Goal: Communication & Community: Share content

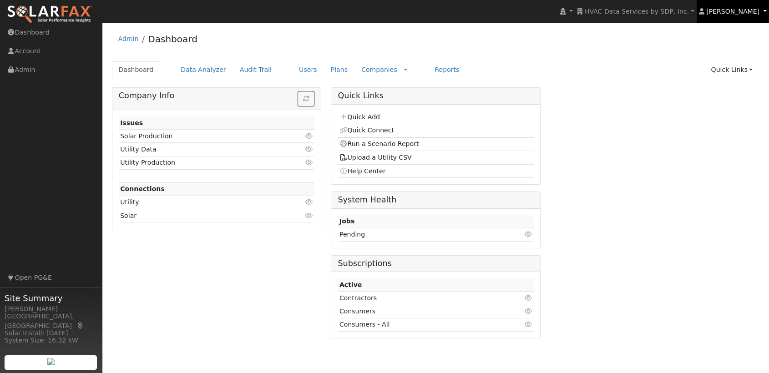
click at [734, 8] on span "[PERSON_NAME]" at bounding box center [732, 11] width 53 height 7
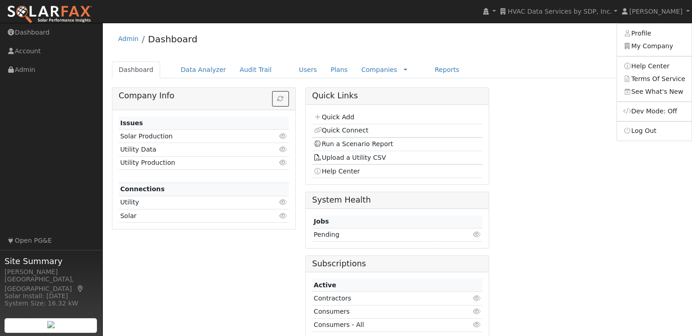
drag, startPoint x: 734, startPoint y: 2, endPoint x: 498, endPoint y: 33, distance: 238.2
click at [473, 29] on div "Admin Dashboard" at bounding box center [397, 41] width 571 height 28
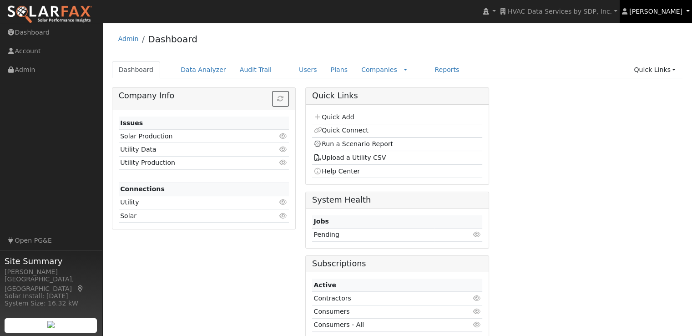
click at [660, 14] on span "[PERSON_NAME]" at bounding box center [655, 11] width 53 height 7
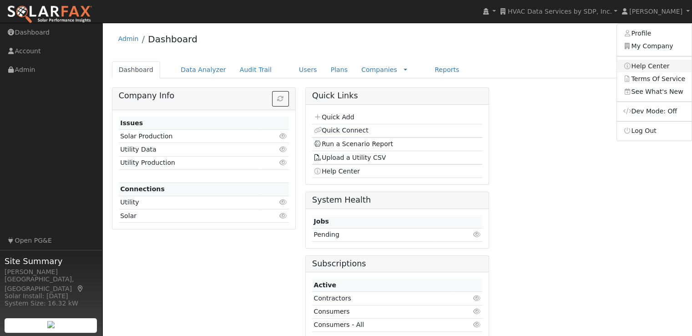
click at [652, 68] on link "Help Center" at bounding box center [654, 66] width 75 height 13
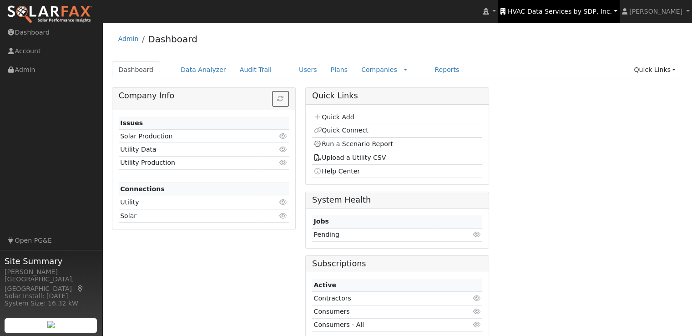
click at [598, 11] on span "HVAC Data Services by SDP, Inc." at bounding box center [560, 11] width 104 height 7
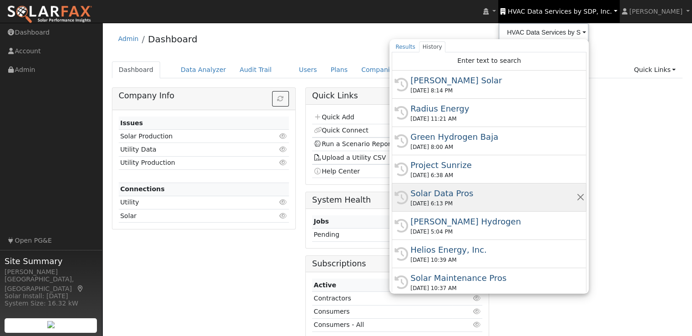
click at [471, 192] on div "Solar Data Pros" at bounding box center [493, 193] width 166 height 12
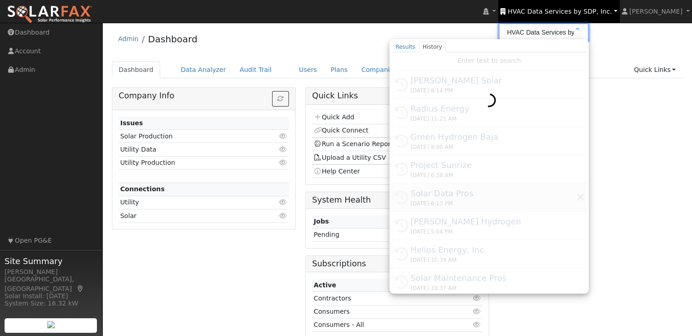
type input "Solar Data Pros"
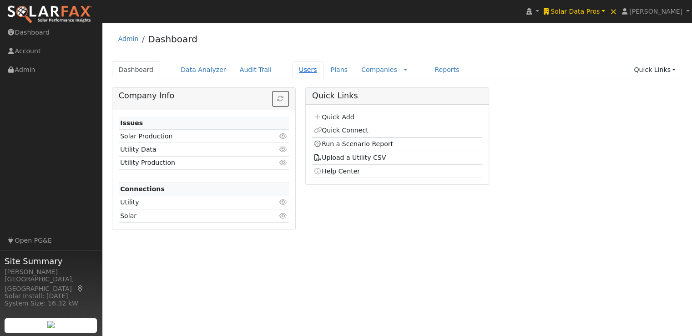
click at [292, 68] on link "Users" at bounding box center [308, 69] width 32 height 17
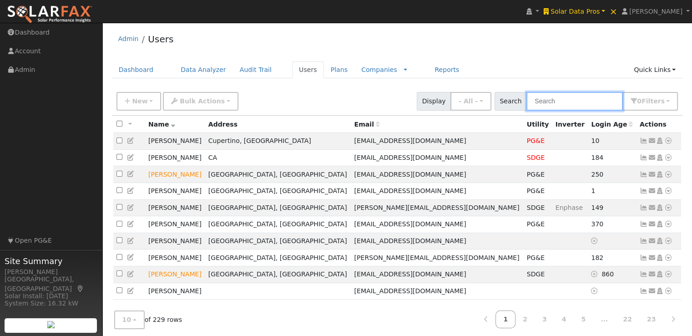
click at [572, 102] on input "text" at bounding box center [574, 101] width 96 height 19
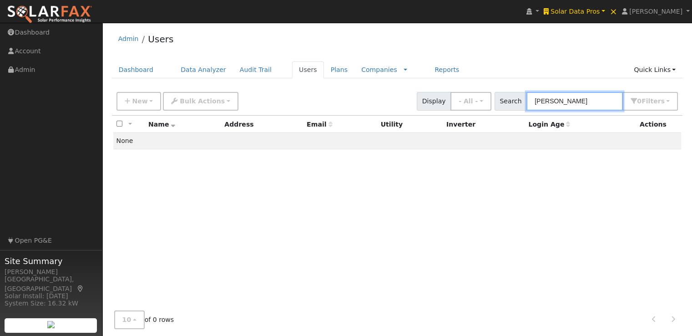
drag, startPoint x: 577, startPoint y: 103, endPoint x: 526, endPoint y: 102, distance: 51.4
click at [526, 102] on div "Search leroy 0 Filter s All Companies My accounts Has Subscription Role Show - …" at bounding box center [587, 101] width 184 height 19
type input "[PERSON_NAME]"
click at [296, 68] on link "Users" at bounding box center [308, 69] width 32 height 17
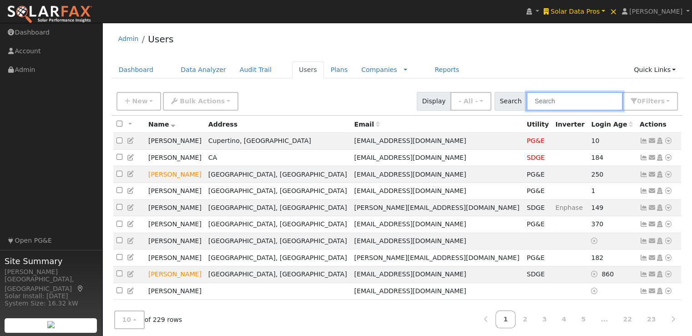
click at [604, 106] on input "text" at bounding box center [574, 101] width 96 height 19
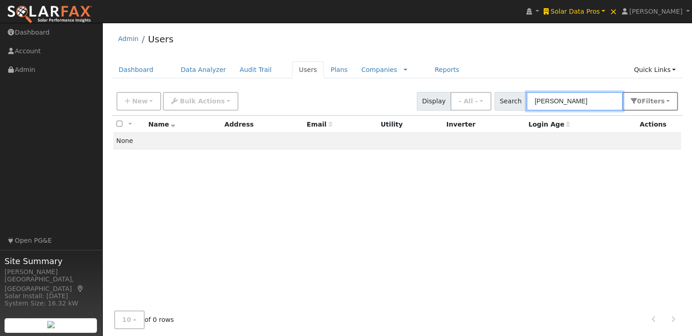
type input "[PERSON_NAME]"
click at [674, 98] on button "0 Filter s" at bounding box center [651, 101] width 56 height 19
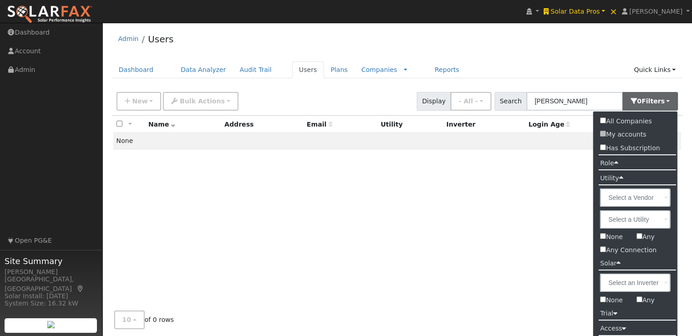
click at [601, 122] on input "All Companies" at bounding box center [603, 120] width 6 height 6
checkbox input "true"
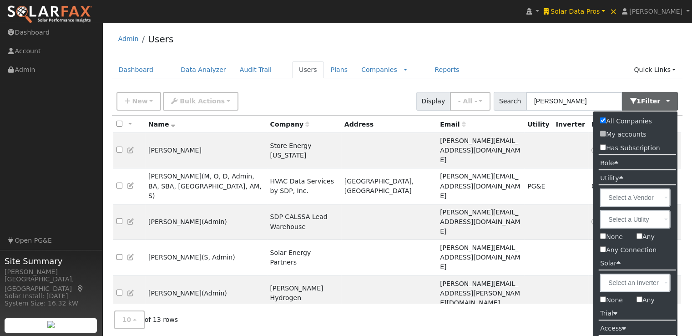
click at [554, 61] on ul "Dashboard Data Analyzer Audit Trail Users Plans Companies Rate Schedules Compan…" at bounding box center [397, 69] width 571 height 17
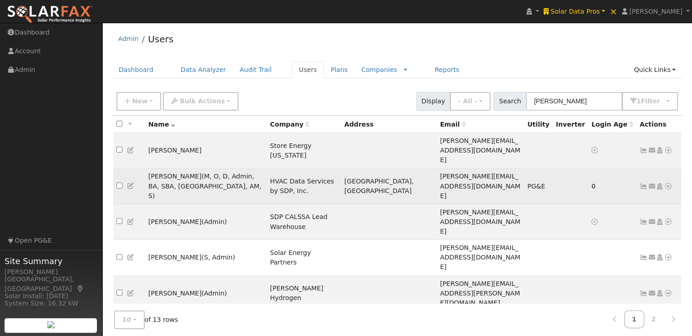
click at [130, 182] on icon at bounding box center [131, 185] width 8 height 6
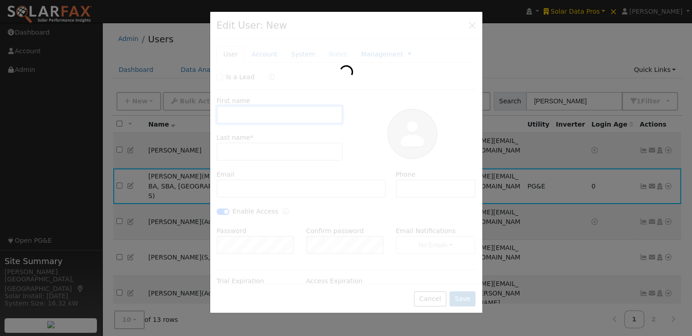
type input "Leroy"
type input "Coffman"
type input "[PERSON_NAME][EMAIL_ADDRESS][DOMAIN_NAME]"
type input "559-260-3393"
checkbox input "true"
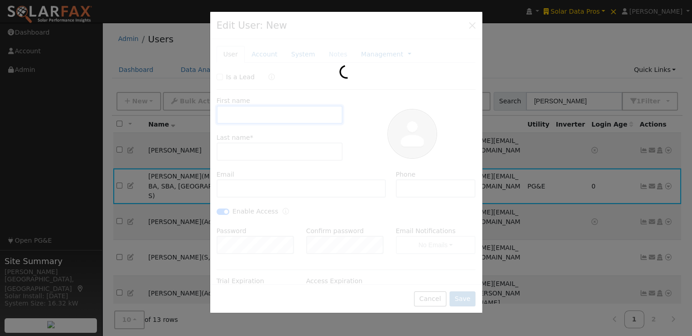
checkbox input "true"
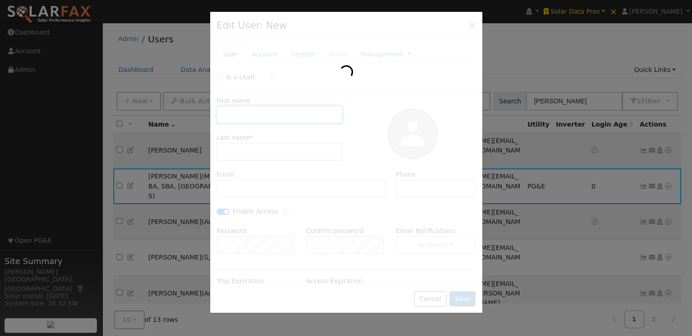
checkbox input "true"
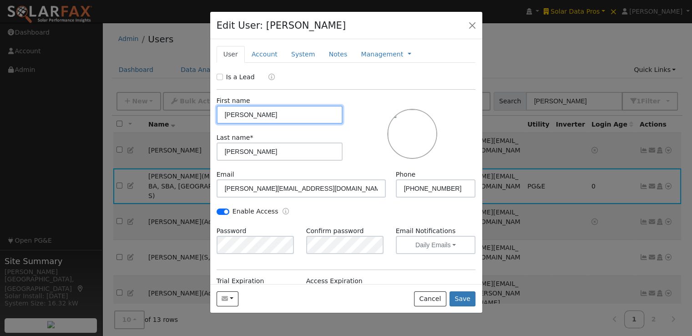
scroll to position [118, 0]
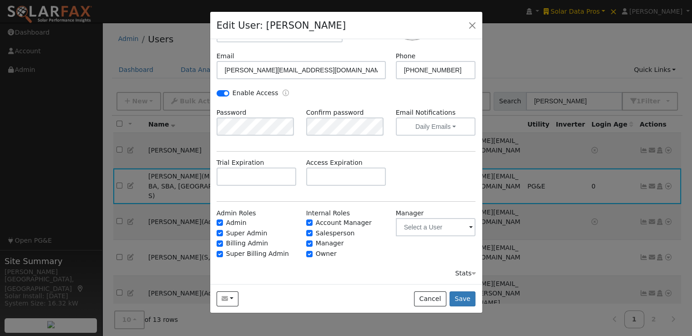
click at [460, 274] on div "Stats" at bounding box center [465, 273] width 20 height 10
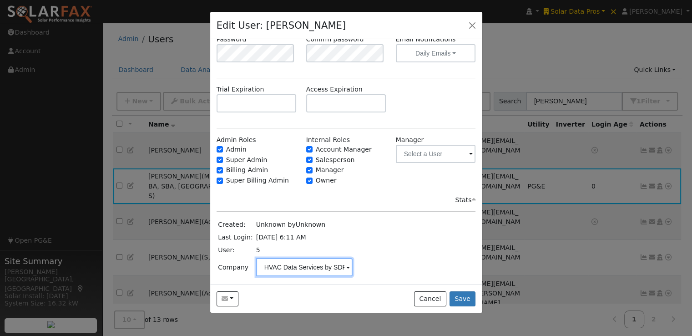
click at [320, 268] on input "HVAC Data Services by SDP, Inc." at bounding box center [304, 267] width 96 height 18
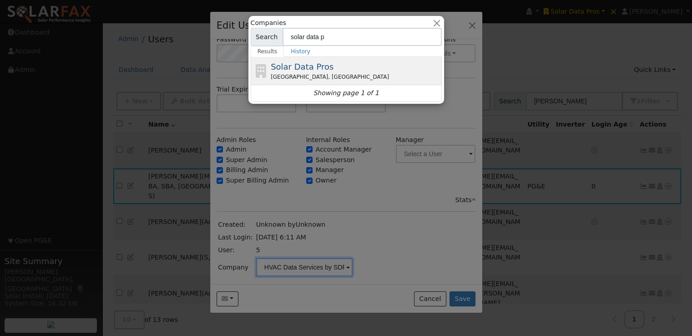
type input "solar data p"
click at [293, 68] on span "Solar Data Pros" at bounding box center [302, 67] width 63 height 10
type input "Solar Data Pros"
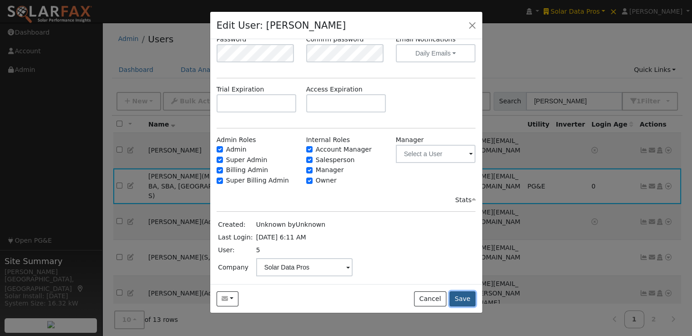
click at [466, 296] on button "Save" at bounding box center [463, 298] width 26 height 15
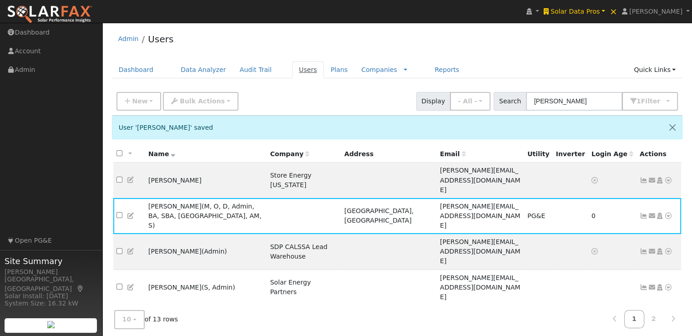
click at [292, 66] on link "Users" at bounding box center [308, 69] width 32 height 17
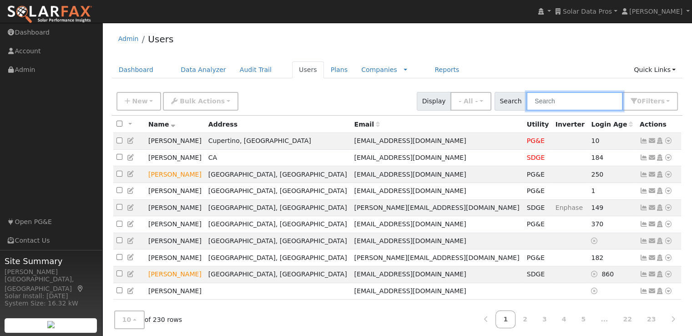
click at [582, 97] on input "text" at bounding box center [574, 101] width 96 height 19
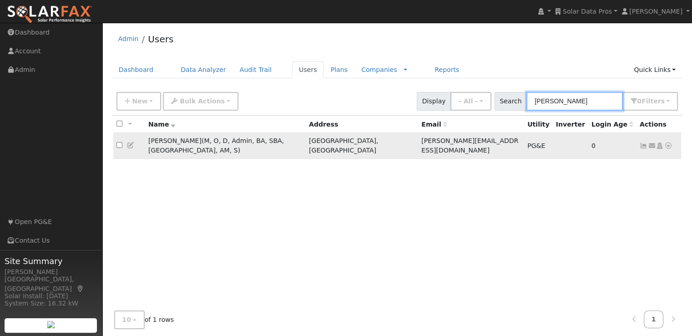
type input "Leroy"
click at [117, 142] on input "checkbox" at bounding box center [119, 145] width 6 height 6
checkbox input "true"
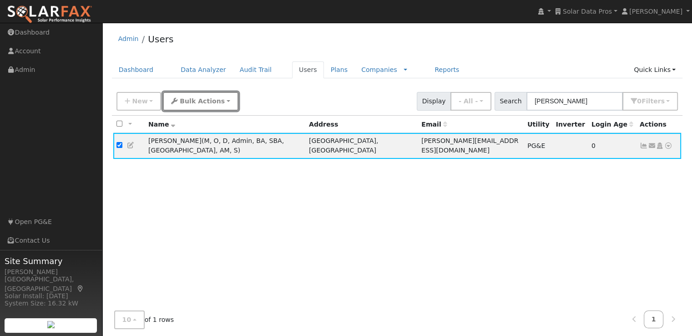
click at [192, 101] on span "Bulk Actions" at bounding box center [202, 100] width 45 height 7
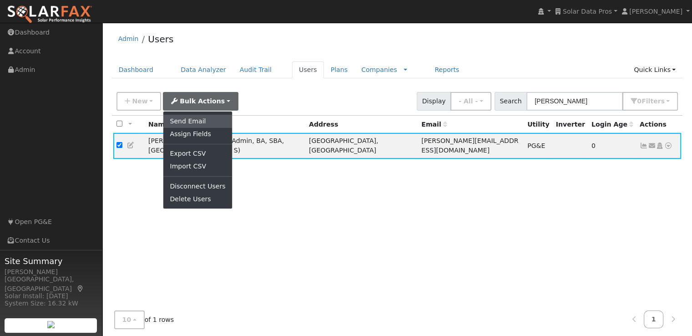
click at [189, 120] on link "Send Email" at bounding box center [197, 121] width 68 height 13
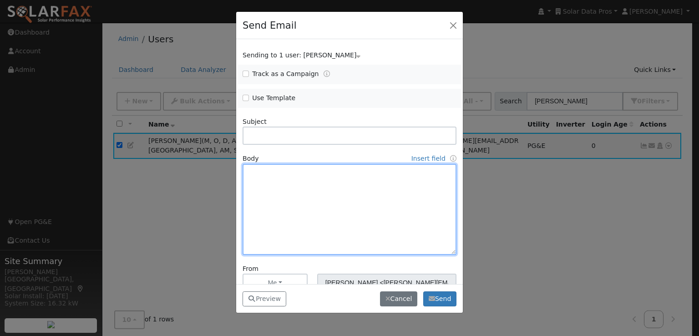
click at [266, 176] on textarea at bounding box center [350, 209] width 214 height 91
paste textarea "Dear [First Name], A homeowner with solar + batteries was frustrated by high po…"
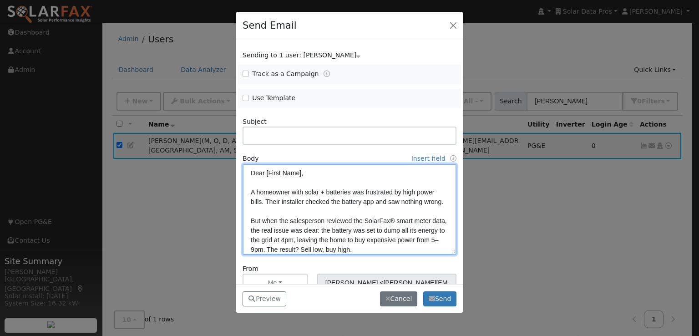
click at [299, 172] on textarea "Dear [First Name], A homeowner with solar + batteries was frustrated by high po…" at bounding box center [350, 209] width 214 height 91
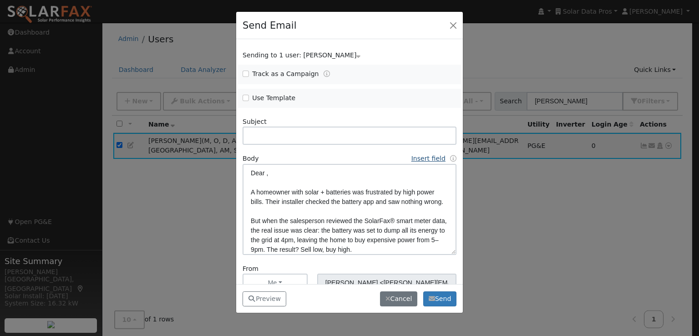
click at [423, 158] on link "Insert field" at bounding box center [428, 158] width 34 height 7
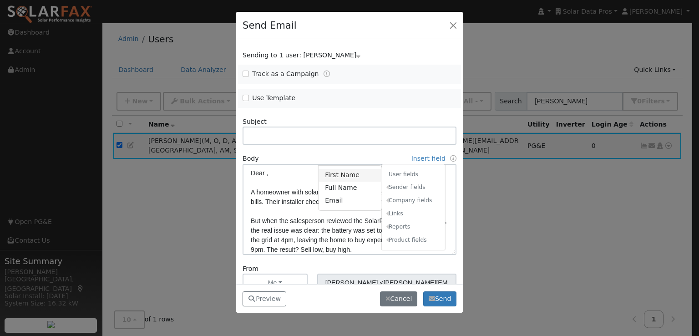
click at [351, 173] on link "First Name" at bounding box center [350, 175] width 63 height 13
type textarea "Dear {user_fname}, A homeowner with solar + batteries was frustrated by high po…"
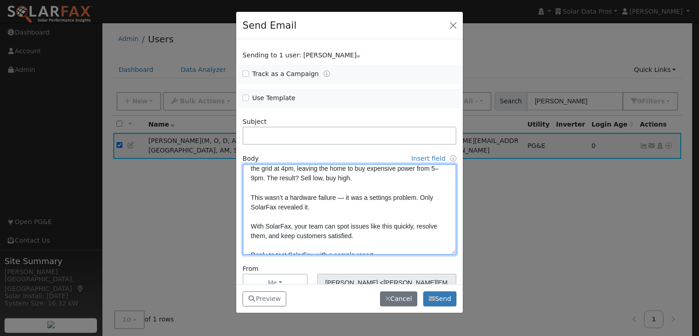
scroll to position [119, 0]
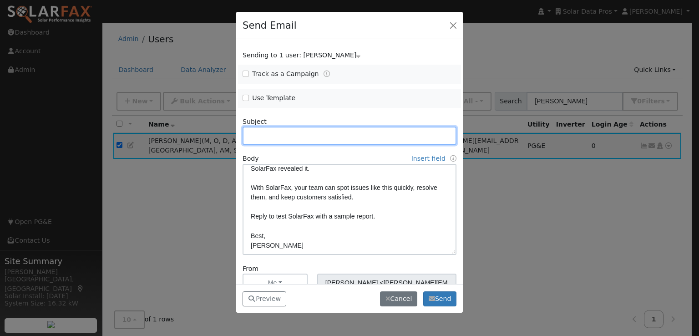
click at [265, 133] on input "text" at bounding box center [350, 136] width 214 height 18
paste input "The Battery Issue Only SolarFax® Could Catch"
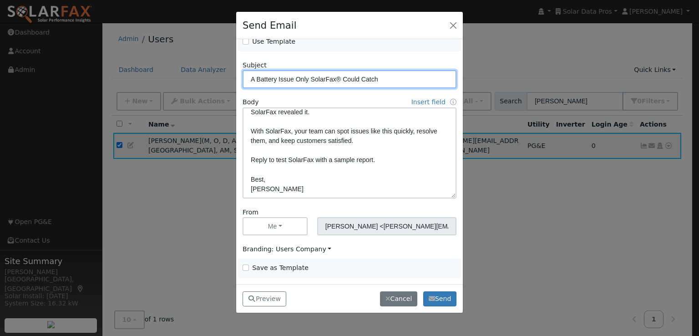
type input "A Battery Issue Only SolarFax® Could Catch"
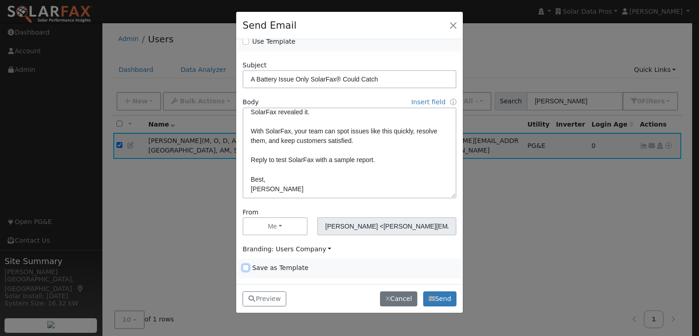
click at [245, 267] on input "Save as Template" at bounding box center [246, 267] width 6 height 6
checkbox input "true"
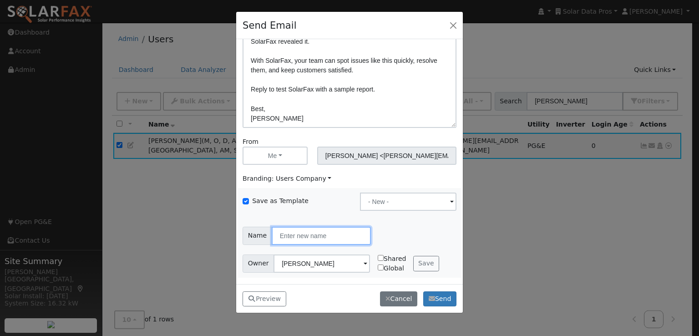
click at [338, 233] on input "text" at bounding box center [321, 236] width 99 height 18
type input "SolarFax Catches Battery Issue 093025"
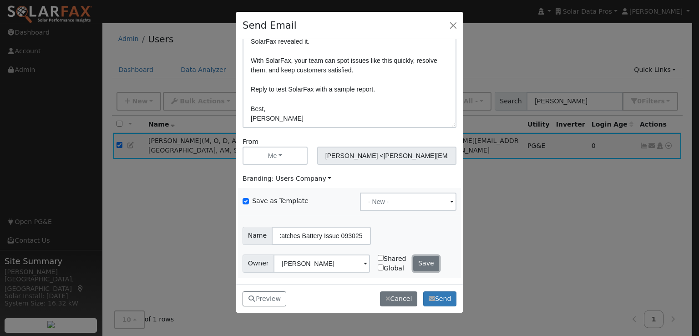
scroll to position [0, 0]
click at [419, 262] on button "Save" at bounding box center [426, 263] width 26 height 15
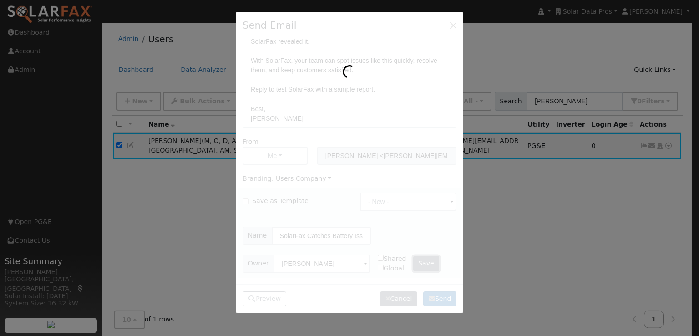
checkbox input "false"
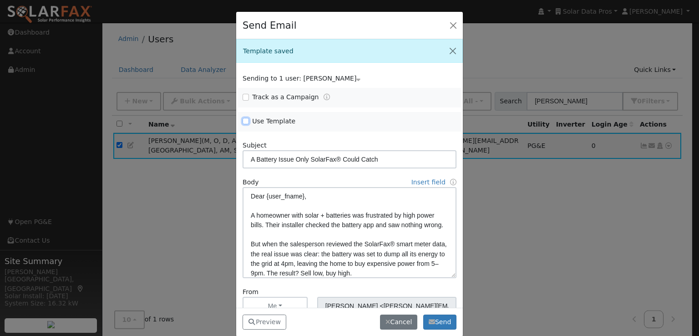
click at [245, 120] on input "Use Template" at bounding box center [246, 121] width 6 height 6
checkbox input "true"
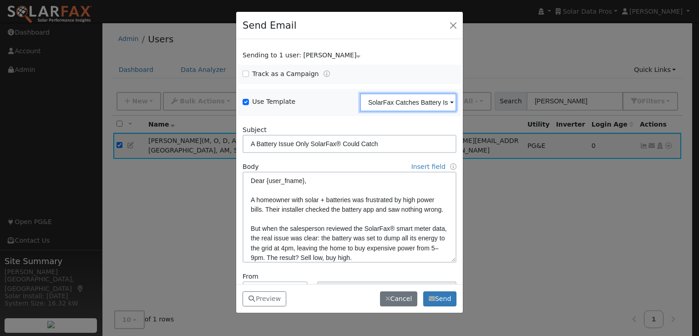
click at [391, 95] on input "SolarFax Catches Battery Issue 093025" at bounding box center [408, 102] width 96 height 18
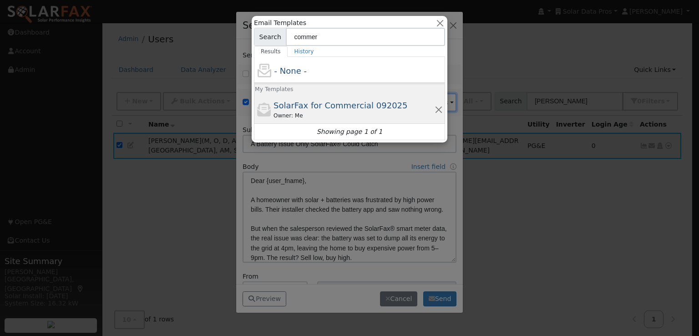
type input "commer"
click at [342, 104] on span "SolarFax for Commercial 092025" at bounding box center [340, 106] width 134 height 10
type input "SolarFax for Commercial 092025"
type input "Commercial Storage Modeling with SolarFax®"
type textarea "Dear {user_fname}, SolarFax® insights are now available for commercial storage …"
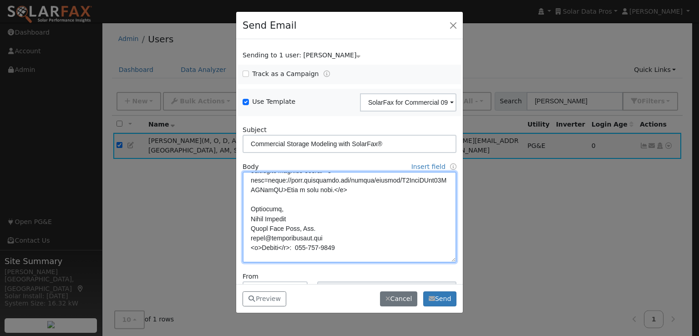
scroll to position [321, 0]
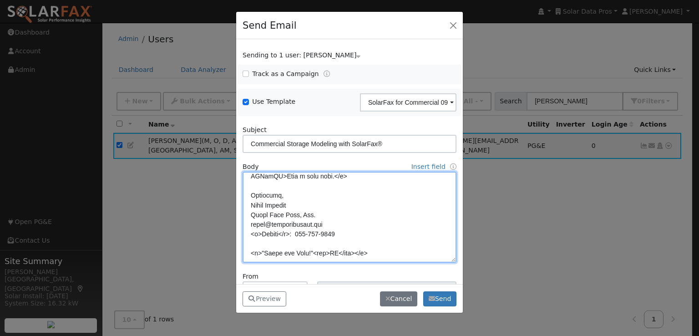
drag, startPoint x: 382, startPoint y: 254, endPoint x: 241, endPoint y: 179, distance: 160.2
click at [241, 179] on div "Body Insert field User fields First Name Full Name Email Sender fields First Na…" at bounding box center [349, 212] width 223 height 101
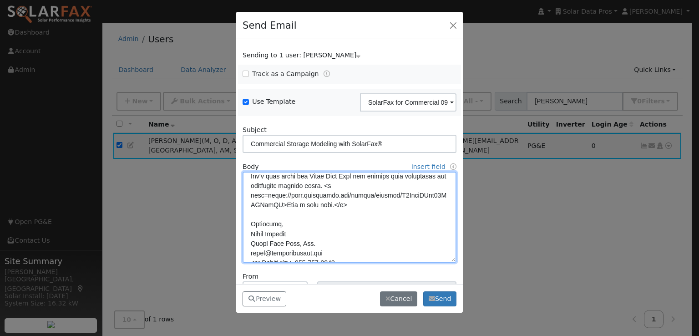
scroll to position [273, 0]
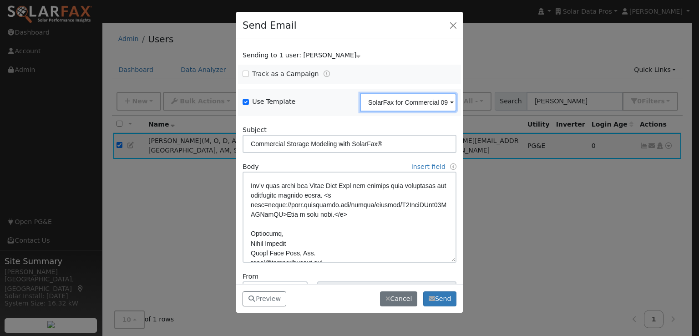
click at [405, 103] on input "SolarFax for Commercial 092025" at bounding box center [408, 102] width 96 height 18
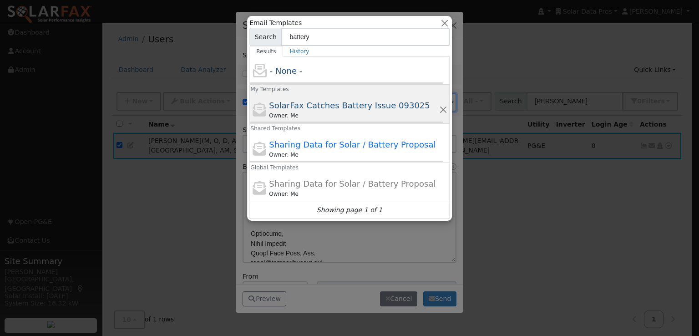
type input "battery"
click at [353, 102] on span "SolarFax Catches Battery Issue 093025" at bounding box center [349, 106] width 161 height 10
type input "SolarFax Catches Battery Issue 093025"
type input "A Battery Issue Only SolarFax® Could Catch"
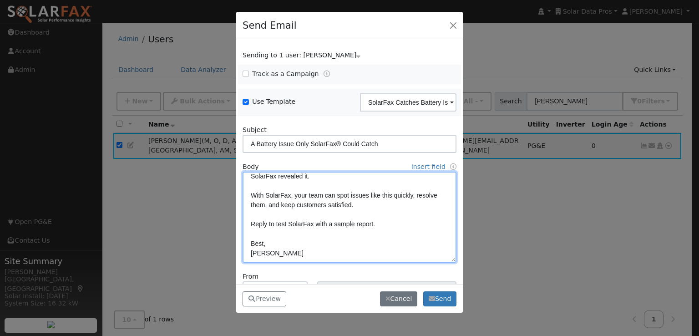
drag, startPoint x: 320, startPoint y: 259, endPoint x: 241, endPoint y: 239, distance: 81.3
click at [241, 239] on div "Body Insert field User fields First Name Full Name Email Sender fields First Na…" at bounding box center [349, 212] width 223 height 101
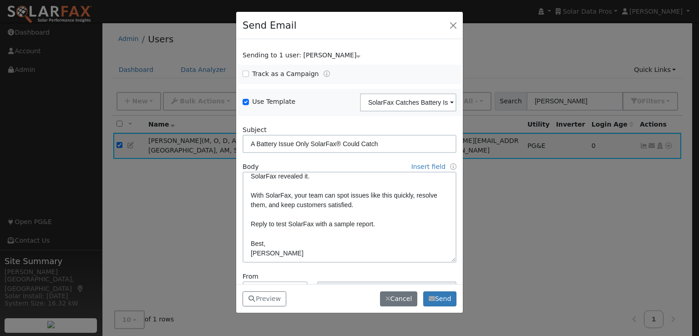
click at [241, 239] on div "Body Insert field User fields First Name Full Name Email Sender fields First Na…" at bounding box center [349, 212] width 223 height 101
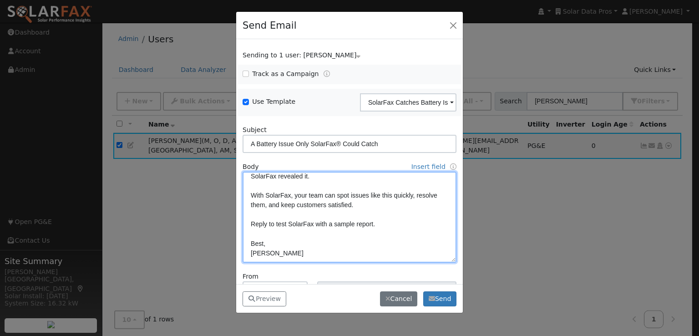
click at [360, 239] on textarea "Dear {user_fname}, A homeowner with solar + batteries was frustrated by high po…" at bounding box center [350, 217] width 214 height 91
drag, startPoint x: 324, startPoint y: 253, endPoint x: 239, endPoint y: 243, distance: 85.3
click at [239, 243] on div "Body Insert field User fields First Name Full Name Email Sender fields First Na…" at bounding box center [349, 212] width 223 height 101
paste textarea "Let’s talk about how Solar Data Pros can support your commercial and industrial…"
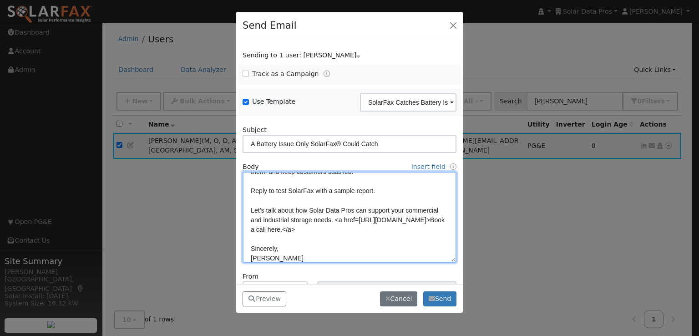
scroll to position [142, 0]
drag, startPoint x: 365, startPoint y: 229, endPoint x: 249, endPoint y: 231, distance: 115.6
click at [249, 231] on textarea "Dear {user_fname}, A homeowner with solar + batteries was frustrated by high po…" at bounding box center [350, 217] width 214 height 91
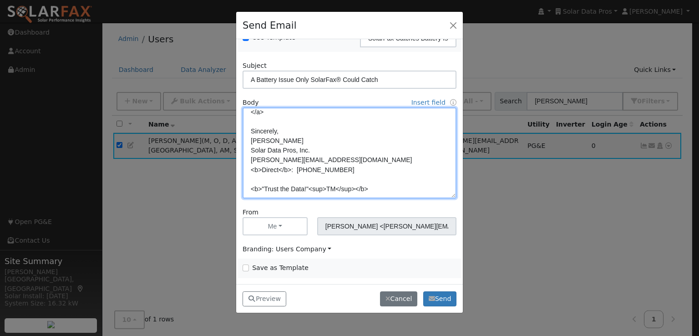
scroll to position [64, 0]
type textarea "Dear {user_fname}, A homeowner with solar + batteries was frustrated by high po…"
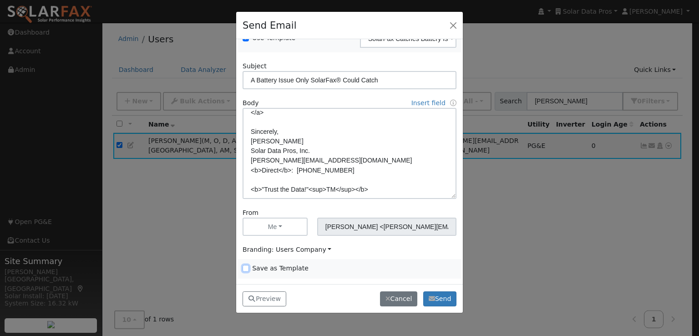
click at [245, 269] on input "Save as Template" at bounding box center [246, 268] width 6 height 6
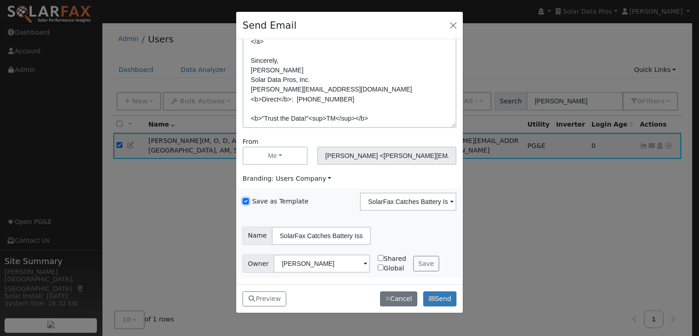
scroll to position [135, 0]
click at [422, 266] on button "Save" at bounding box center [426, 263] width 26 height 15
checkbox input "false"
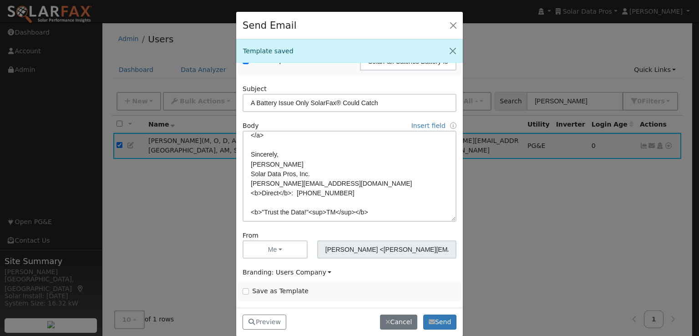
scroll to position [64, 0]
click at [260, 322] on button "Preview" at bounding box center [265, 321] width 44 height 15
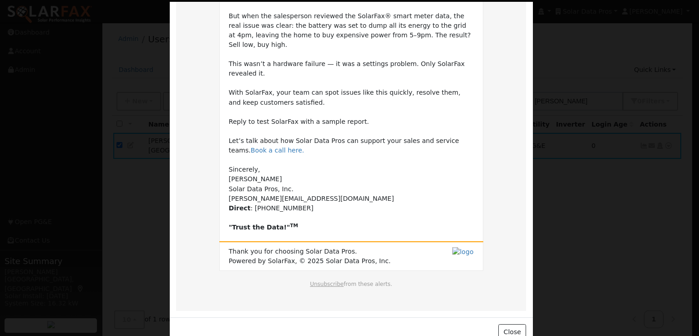
scroll to position [127, 0]
click at [516, 324] on button "Close" at bounding box center [512, 331] width 28 height 15
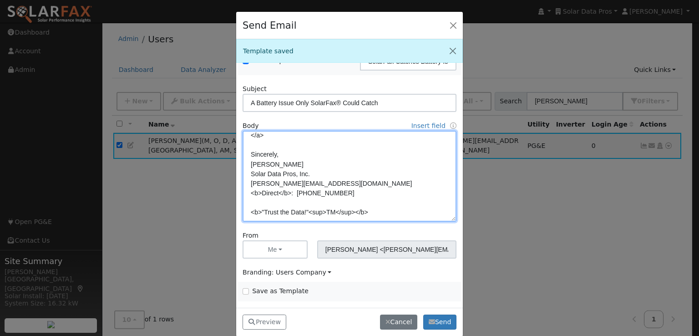
click at [263, 212] on textarea "Dear {user_fname}, A homeowner with solar + batteries was frustrated by high po…" at bounding box center [350, 176] width 214 height 91
type textarea "Dear {user_fname}, A homeowner with solar + batteries was frustrated by high po…"
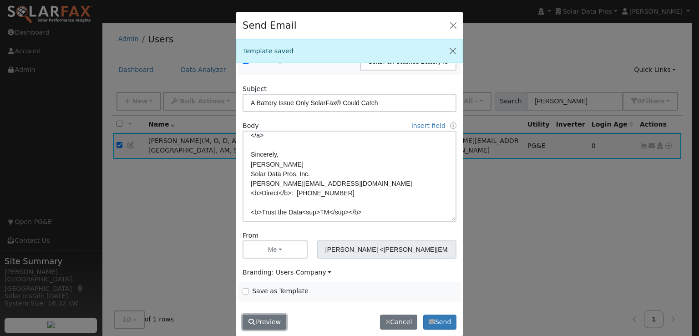
click at [260, 318] on button "Preview" at bounding box center [265, 321] width 44 height 15
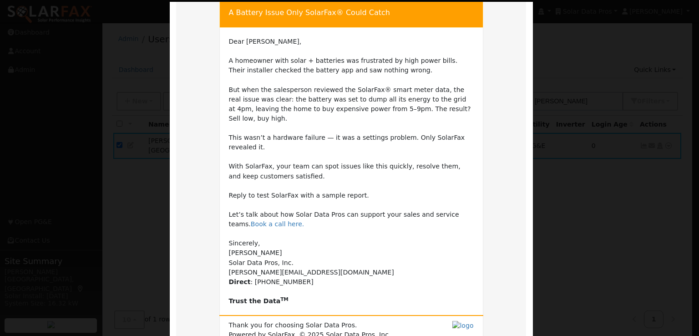
scroll to position [128, 0]
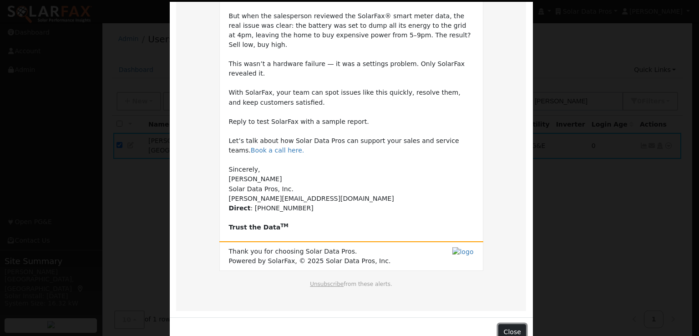
click at [512, 324] on button "Close" at bounding box center [512, 331] width 28 height 15
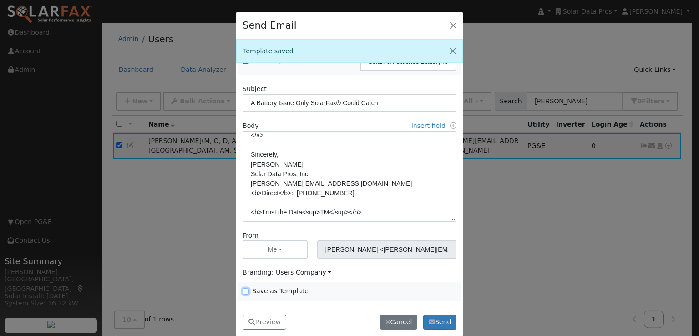
click at [246, 290] on input "Save as Template" at bounding box center [246, 291] width 6 height 6
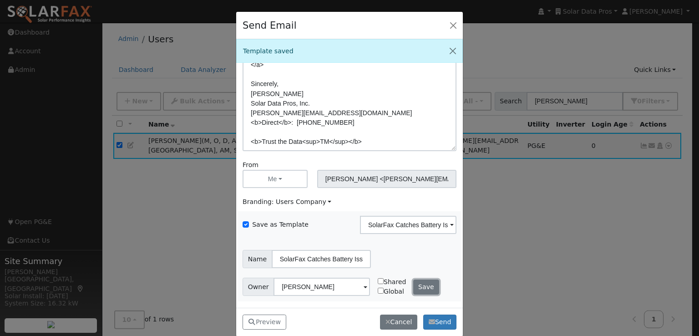
click at [419, 284] on button "Save" at bounding box center [426, 286] width 26 height 15
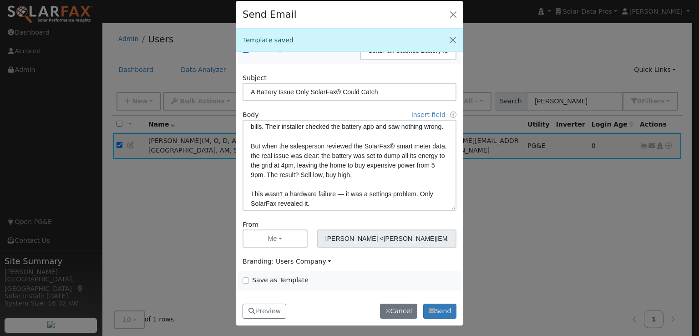
scroll to position [0, 0]
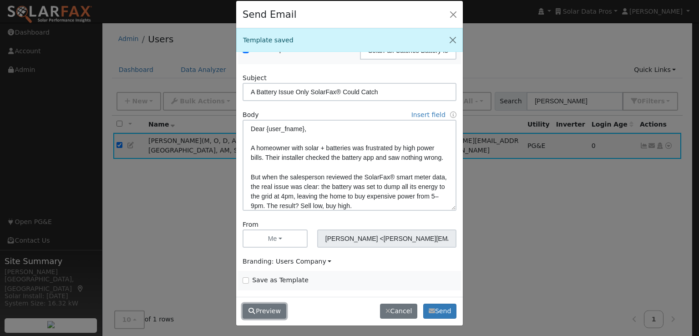
click at [264, 309] on button "Preview" at bounding box center [265, 311] width 44 height 15
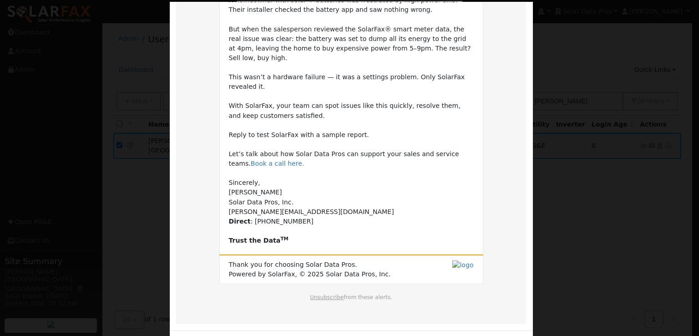
scroll to position [128, 0]
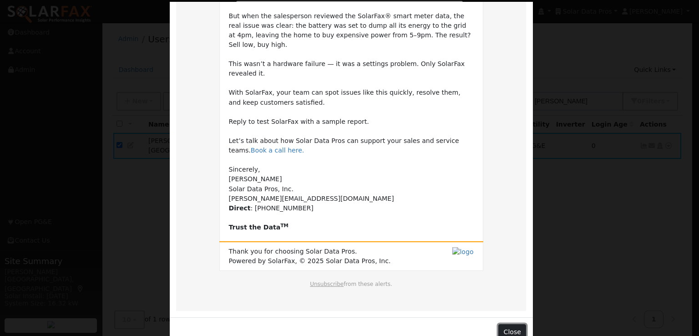
click at [510, 324] on button "Close" at bounding box center [512, 331] width 28 height 15
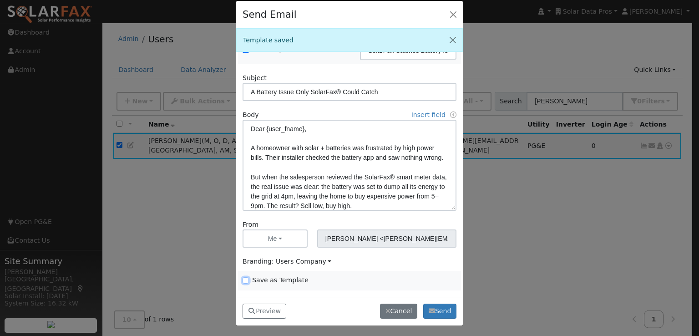
click at [243, 280] on input "Save as Template" at bounding box center [246, 280] width 6 height 6
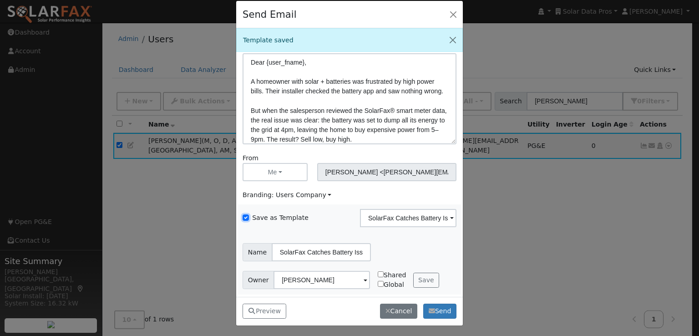
scroll to position [135, 0]
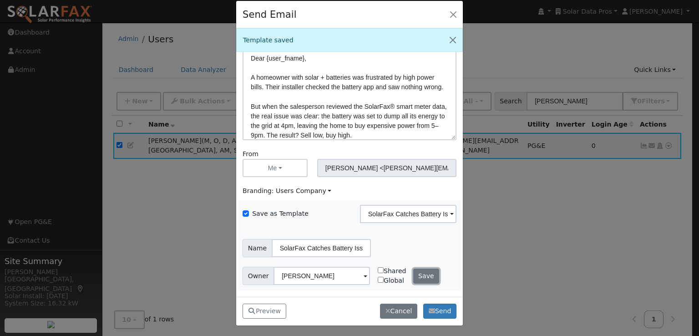
click at [414, 277] on button "Save" at bounding box center [426, 275] width 26 height 15
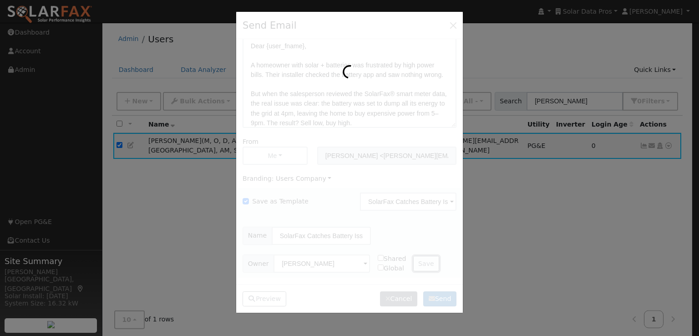
scroll to position [0, 0]
checkbox input "false"
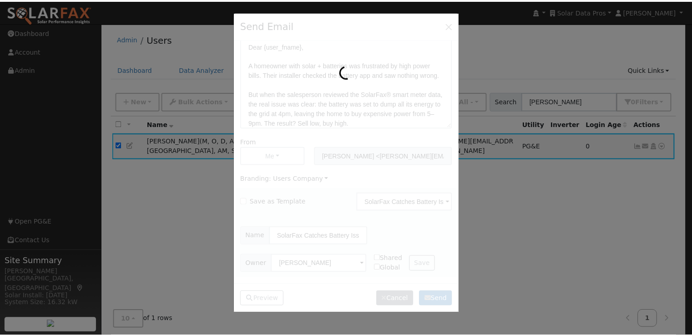
scroll to position [64, 0]
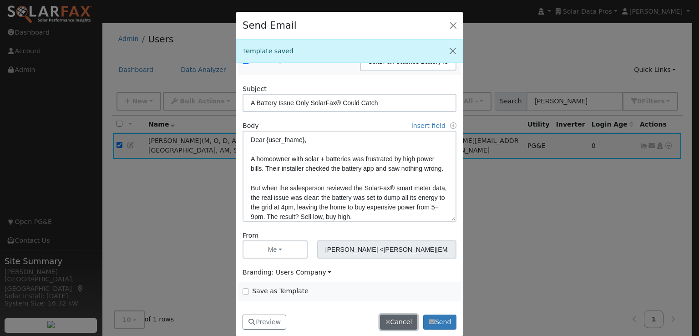
click at [402, 318] on button "Cancel" at bounding box center [398, 321] width 37 height 15
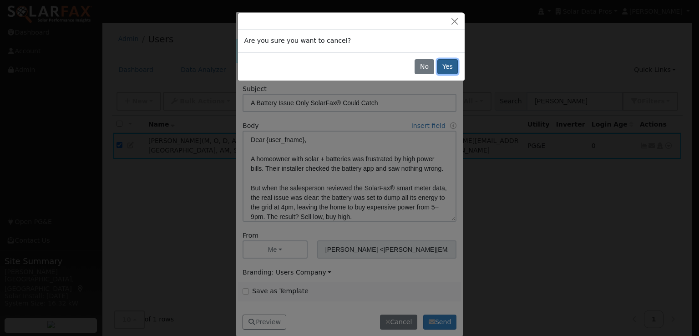
click at [442, 65] on button "Yes" at bounding box center [447, 66] width 21 height 15
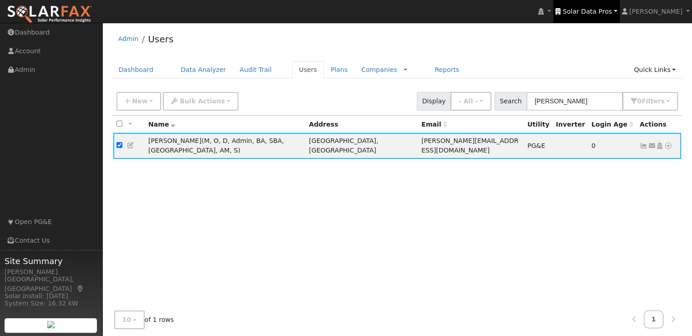
click at [604, 10] on span "Solar Data Pros" at bounding box center [587, 11] width 49 height 7
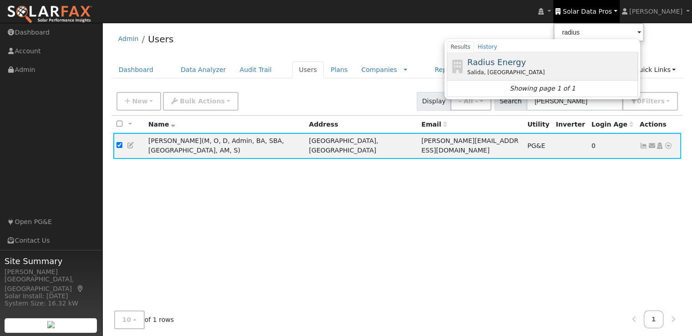
click at [499, 62] on span "Radius Energy" at bounding box center [496, 62] width 59 height 10
type input "Radius Energy"
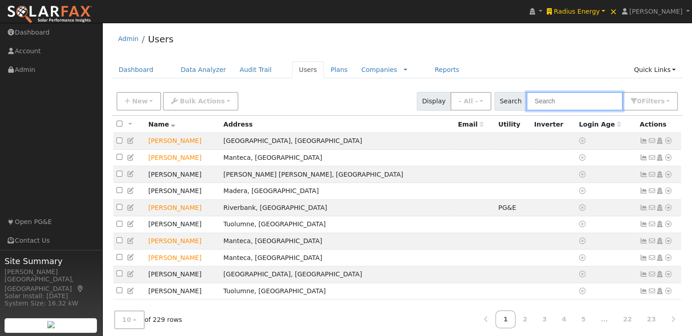
click at [584, 98] on input "text" at bounding box center [574, 101] width 96 height 19
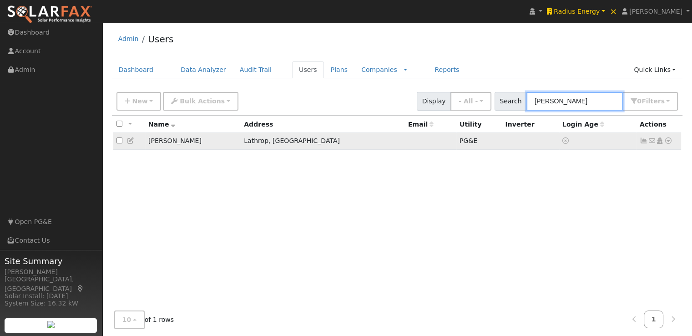
type input "[PERSON_NAME]"
click at [643, 142] on icon at bounding box center [644, 140] width 8 height 6
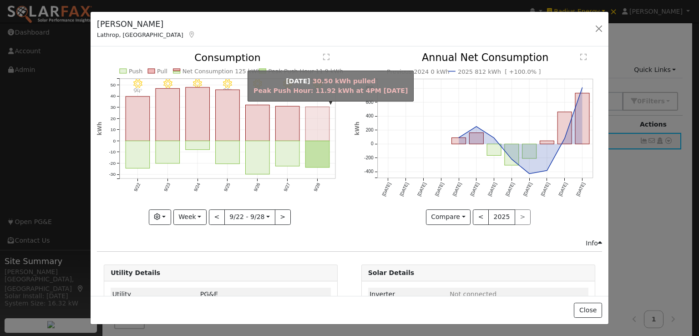
click at [308, 121] on rect "onclick=""" at bounding box center [318, 124] width 24 height 34
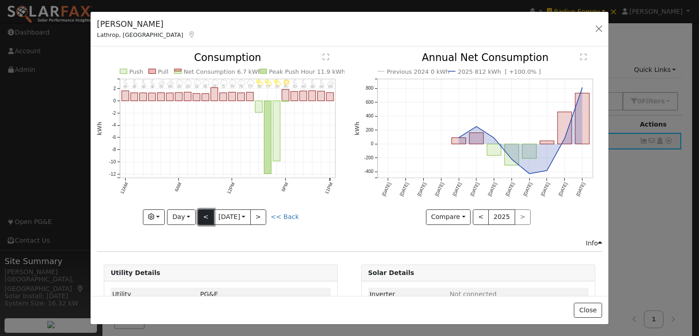
click at [205, 213] on button "<" at bounding box center [206, 216] width 16 height 15
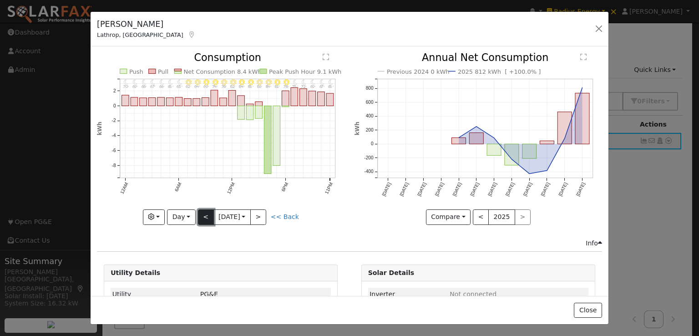
click at [205, 213] on button "<" at bounding box center [206, 216] width 16 height 15
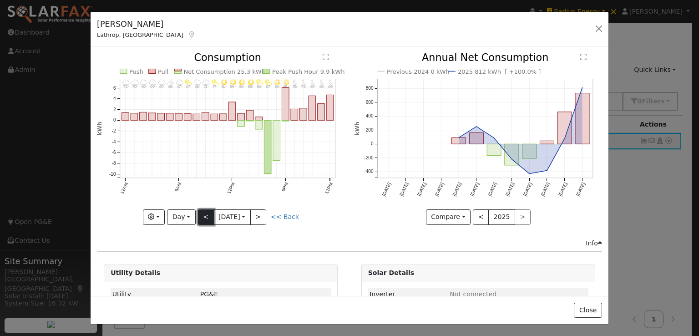
click at [206, 215] on button "<" at bounding box center [206, 216] width 16 height 15
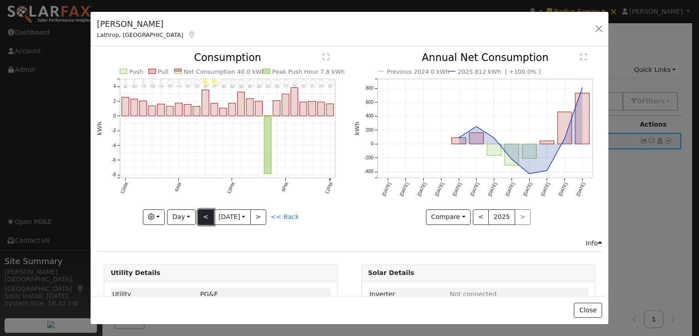
click at [206, 215] on button "<" at bounding box center [206, 216] width 16 height 15
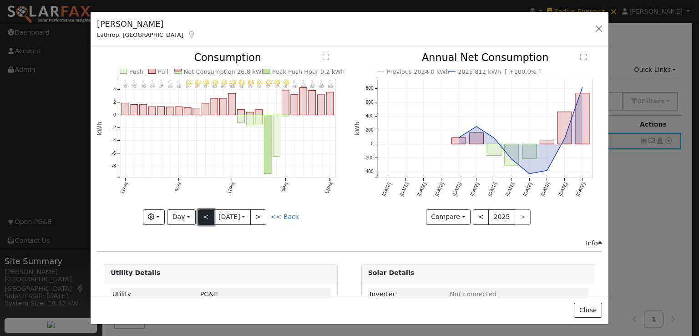
click at [206, 215] on button "<" at bounding box center [206, 216] width 16 height 15
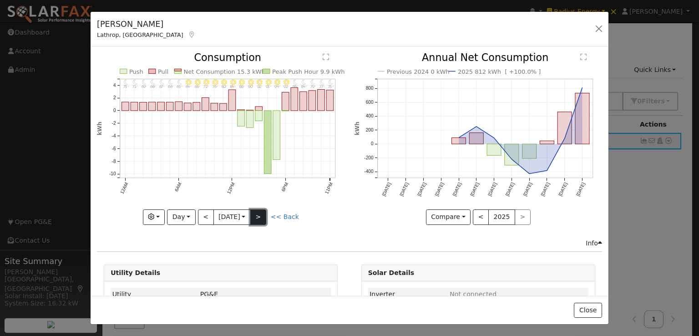
click at [261, 215] on button ">" at bounding box center [258, 216] width 16 height 15
type input "2025-09-23"
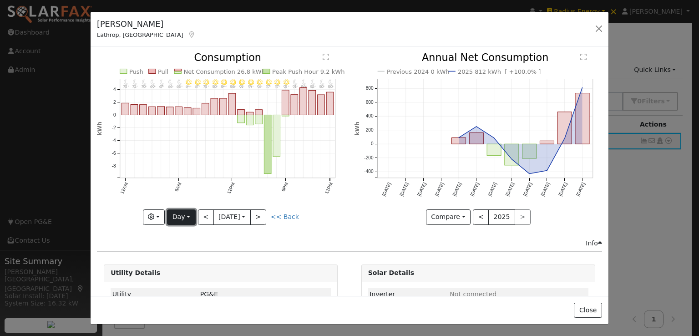
click at [183, 215] on button "Day" at bounding box center [181, 216] width 28 height 15
click at [187, 242] on link "Week" at bounding box center [198, 248] width 63 height 13
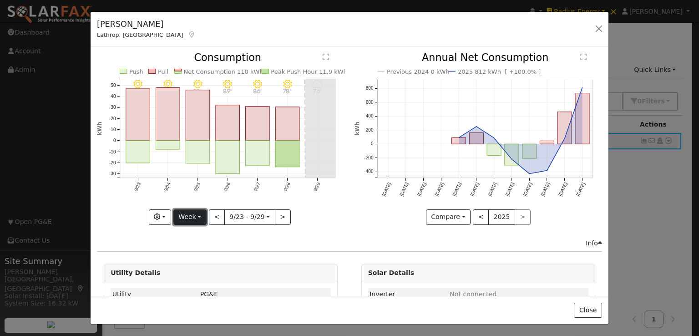
click at [198, 214] on button "Week" at bounding box center [189, 216] width 33 height 15
click at [191, 281] on link "Custom" at bounding box center [205, 286] width 63 height 13
select select "8"
click at [258, 215] on input "2025-09-29" at bounding box center [252, 217] width 29 height 15
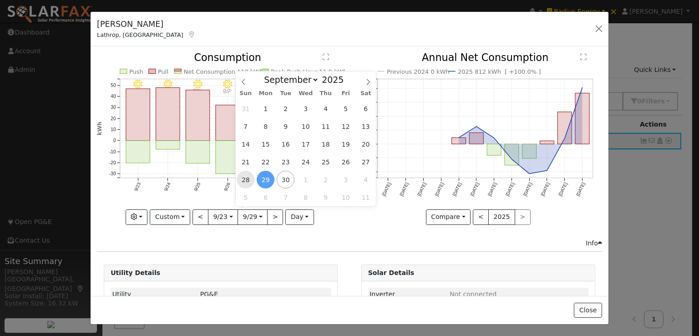
click at [243, 176] on span "28" at bounding box center [246, 180] width 18 height 18
type input "2025-09-28"
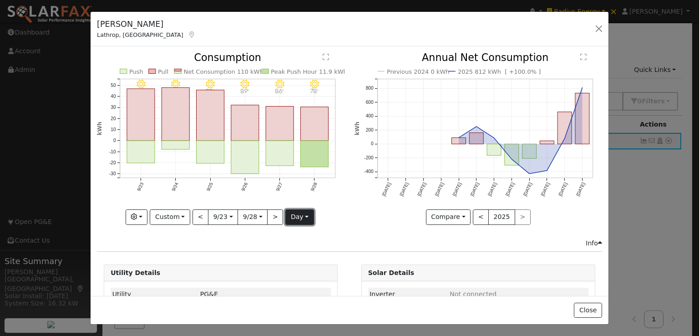
click at [290, 214] on button "day" at bounding box center [299, 216] width 28 height 15
click at [298, 233] on link "Hour" at bounding box center [317, 235] width 63 height 13
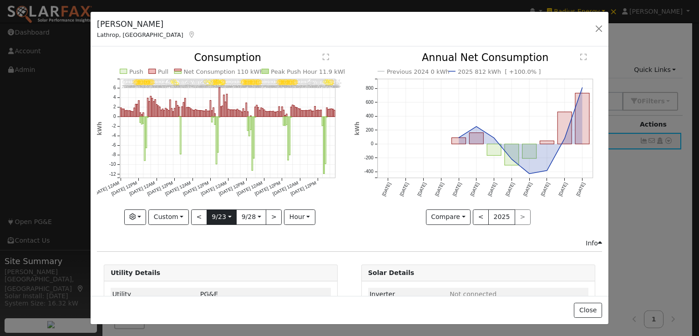
click at [230, 215] on input "2025-09-23" at bounding box center [221, 217] width 29 height 15
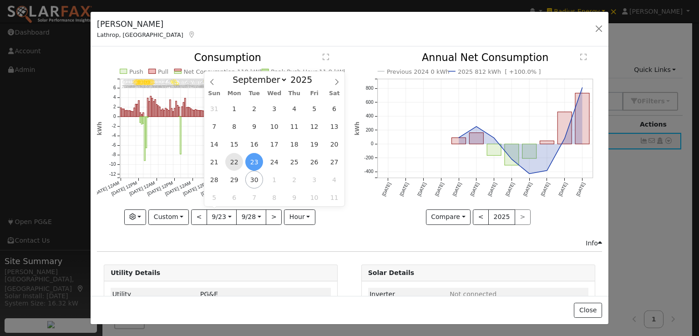
click at [231, 164] on span "22" at bounding box center [234, 162] width 18 height 18
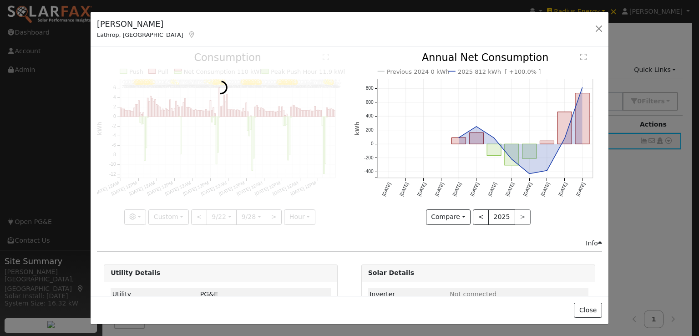
scroll to position [0, 6]
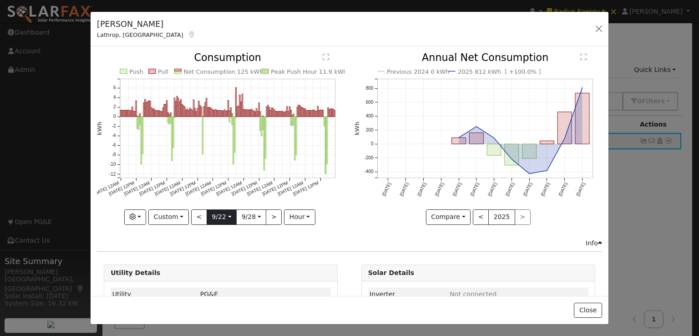
click at [227, 214] on input "2025-09-22" at bounding box center [221, 217] width 29 height 15
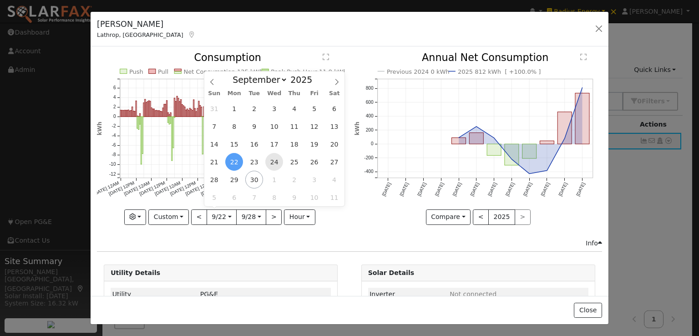
click at [278, 163] on span "24" at bounding box center [274, 162] width 18 height 18
type input "2025-09-24"
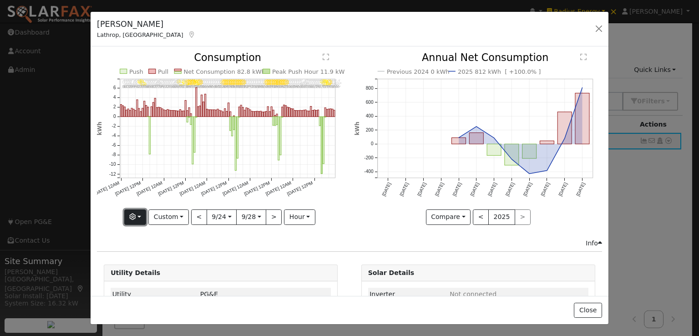
click at [142, 212] on button "button" at bounding box center [135, 216] width 22 height 15
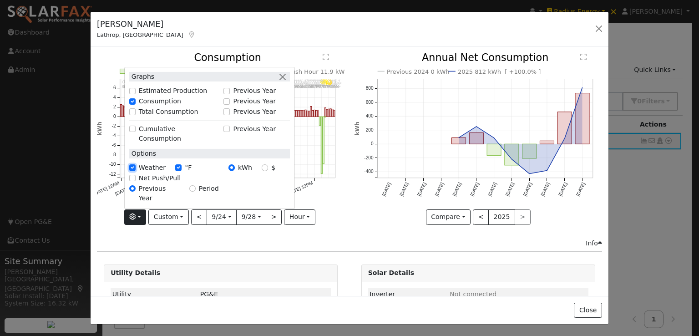
click at [132, 171] on input "Weather" at bounding box center [132, 167] width 6 height 6
checkbox input "false"
click at [284, 248] on div "Issue History Date By Flag Comment Type No Issue History Push Pull Net Consumpt…" at bounding box center [350, 170] width 518 height 249
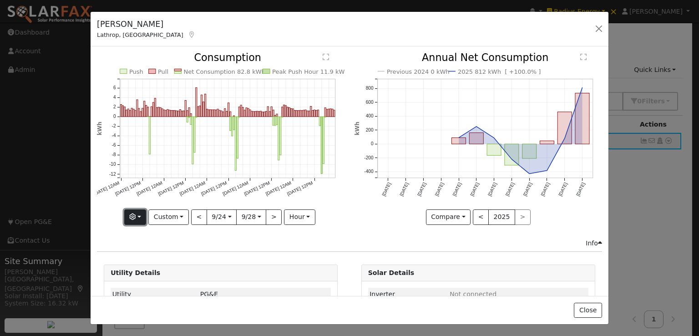
click at [137, 209] on button "button" at bounding box center [135, 216] width 22 height 15
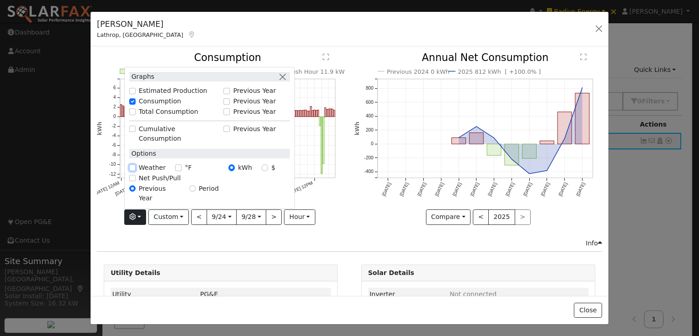
click at [133, 171] on input "Weather" at bounding box center [132, 167] width 6 height 6
checkbox input "true"
click at [175, 171] on input "°F" at bounding box center [178, 167] width 6 height 6
checkbox input "true"
click at [133, 171] on input "Weather" at bounding box center [132, 167] width 6 height 6
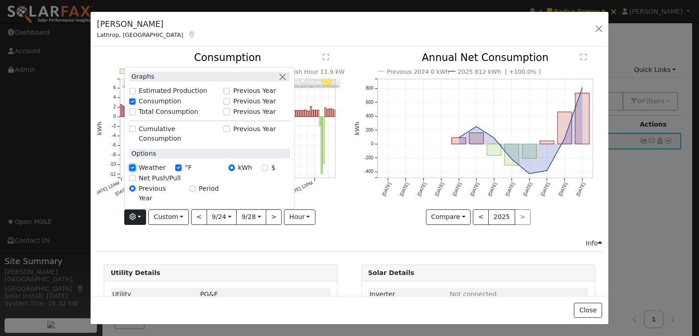
checkbox input "false"
click at [132, 171] on input "Weather" at bounding box center [132, 167] width 6 height 6
checkbox input "true"
click at [414, 321] on div "Close" at bounding box center [350, 310] width 518 height 29
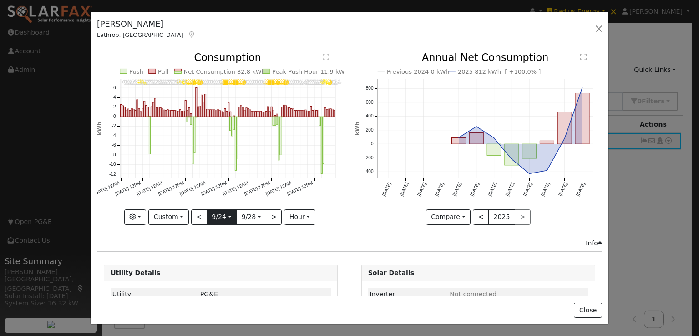
click at [226, 215] on input "2025-09-24" at bounding box center [221, 217] width 29 height 15
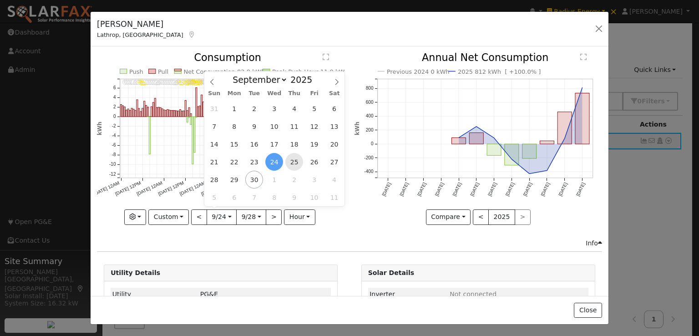
drag, startPoint x: 297, startPoint y: 159, endPoint x: 318, endPoint y: 177, distance: 27.4
click at [297, 159] on span "25" at bounding box center [294, 162] width 18 height 18
type input "2025-09-25"
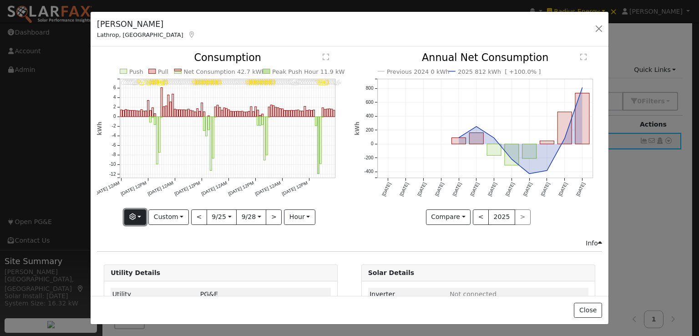
click at [142, 213] on button "button" at bounding box center [135, 216] width 22 height 15
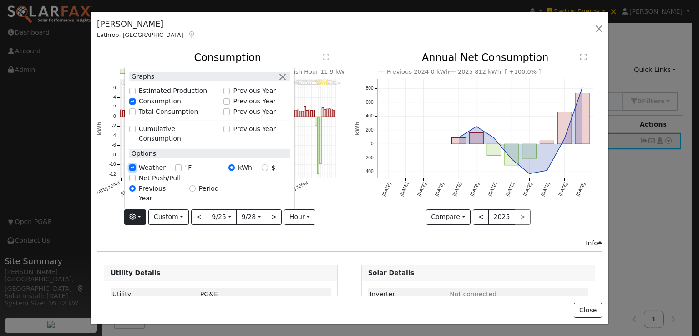
click at [134, 171] on input "Weather" at bounding box center [132, 167] width 6 height 6
checkbox input "false"
click at [514, 274] on div "Solar Details" at bounding box center [478, 273] width 233 height 16
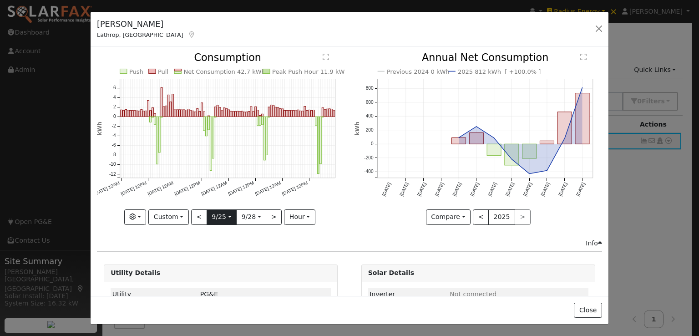
click at [228, 211] on input "2025-09-25" at bounding box center [221, 217] width 29 height 15
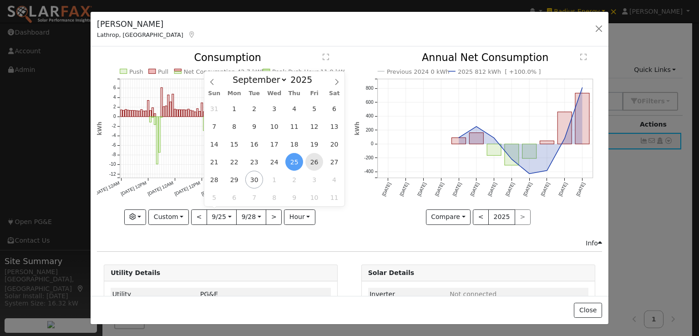
click at [316, 161] on span "26" at bounding box center [314, 162] width 18 height 18
type input "2025-09-26"
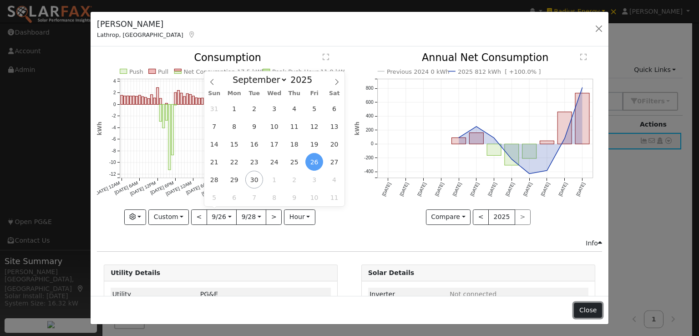
click at [578, 309] on button "Close" at bounding box center [588, 310] width 28 height 15
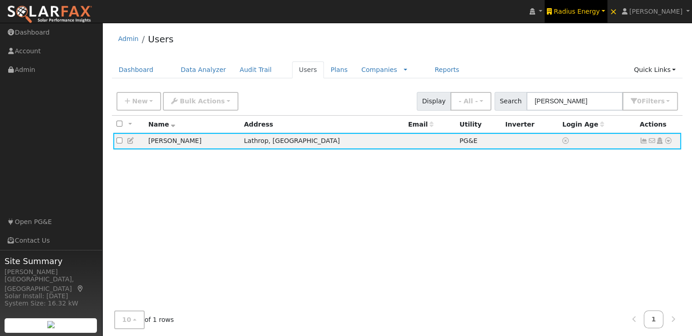
click at [588, 10] on span "Radius Energy" at bounding box center [577, 11] width 46 height 7
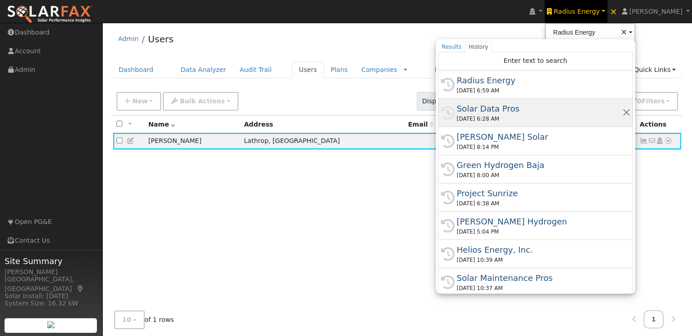
click at [496, 105] on div "Solar Data Pros" at bounding box center [540, 108] width 166 height 12
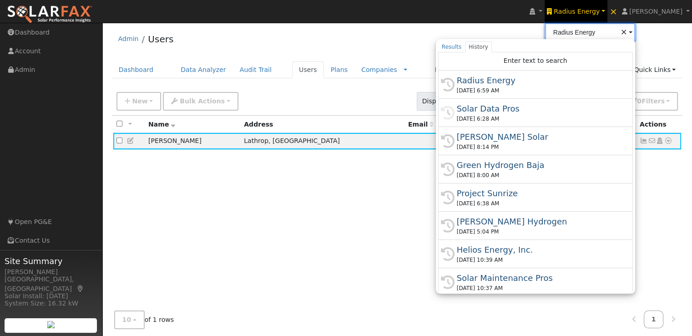
type input "Solar Data Pros"
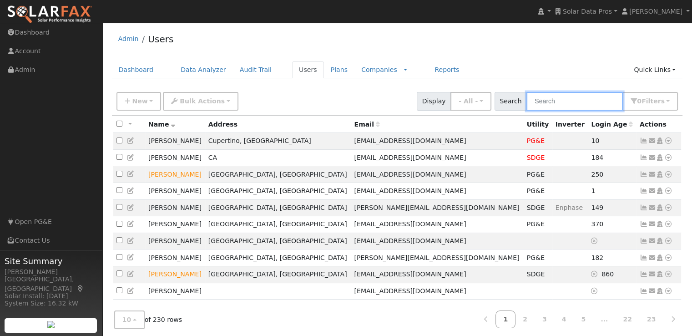
click at [584, 105] on input "text" at bounding box center [574, 101] width 96 height 19
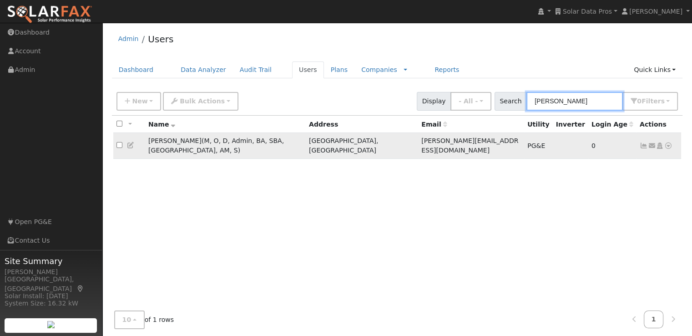
type input "[PERSON_NAME]"
click at [120, 142] on input "checkbox" at bounding box center [119, 145] width 6 height 6
checkbox input "true"
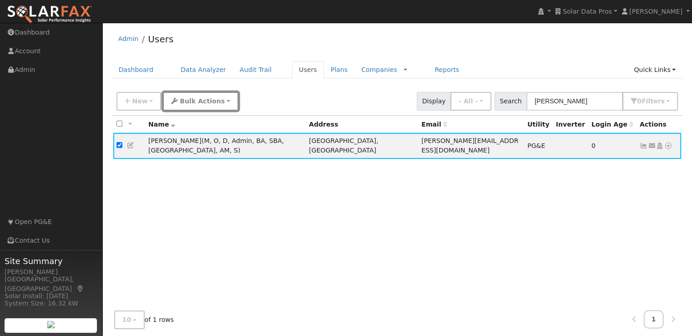
click at [172, 98] on icon "button" at bounding box center [174, 101] width 6 height 6
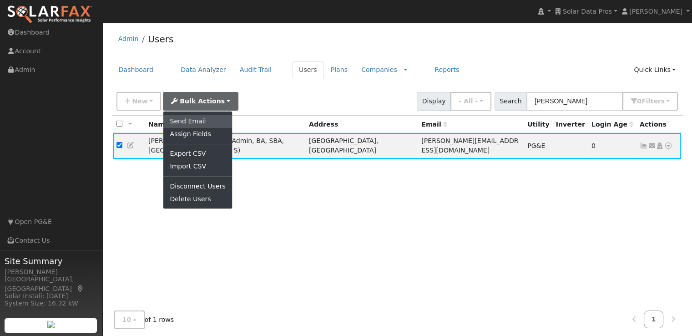
click at [185, 121] on link "Send Email" at bounding box center [197, 121] width 68 height 13
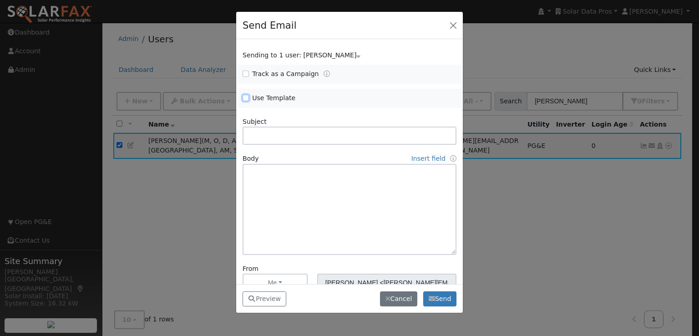
click at [248, 99] on input "Use Template" at bounding box center [246, 98] width 6 height 6
checkbox input "true"
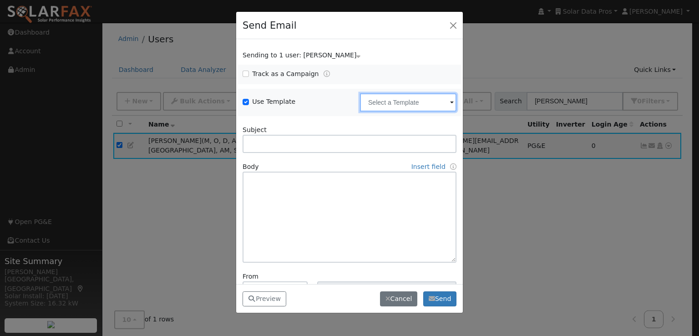
click at [420, 99] on input "text" at bounding box center [408, 102] width 96 height 18
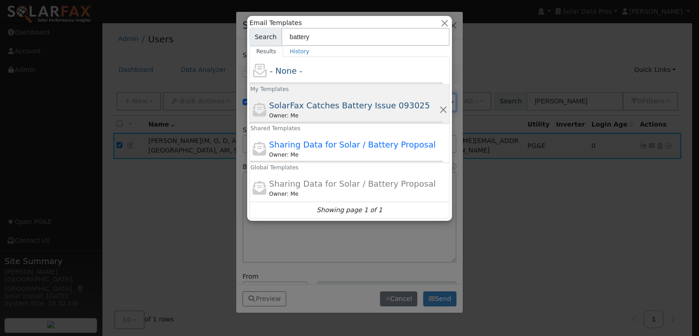
type input "battery"
click at [324, 104] on span "SolarFax Catches Battery Issue 093025" at bounding box center [349, 106] width 161 height 10
type input "SolarFax Catches Battery Issue 093025"
type input "A Battery Issue Only SolarFax® Could Catch"
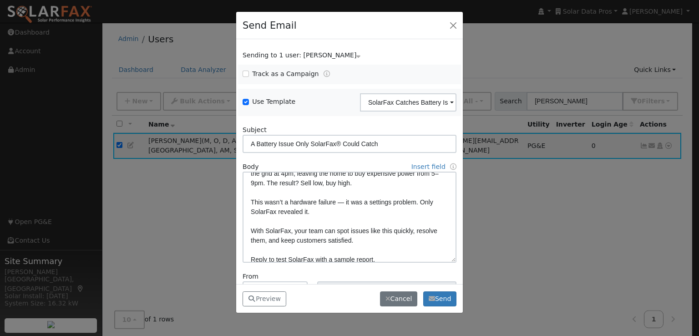
scroll to position [46, 0]
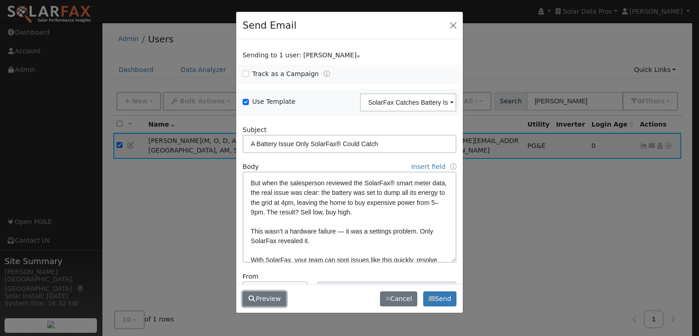
click at [268, 297] on button "Preview" at bounding box center [265, 298] width 44 height 15
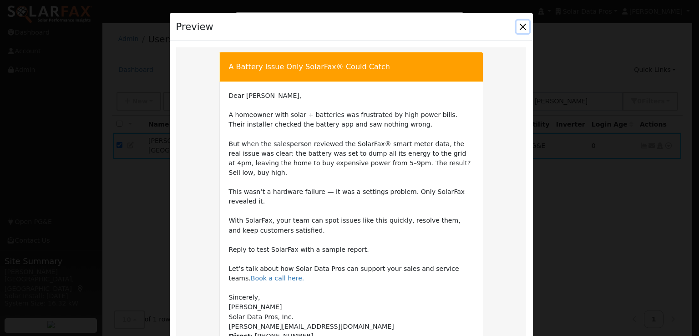
click at [519, 26] on button "Close" at bounding box center [522, 26] width 13 height 13
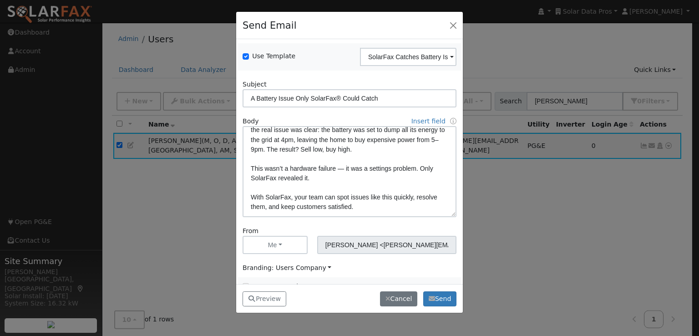
scroll to position [91, 0]
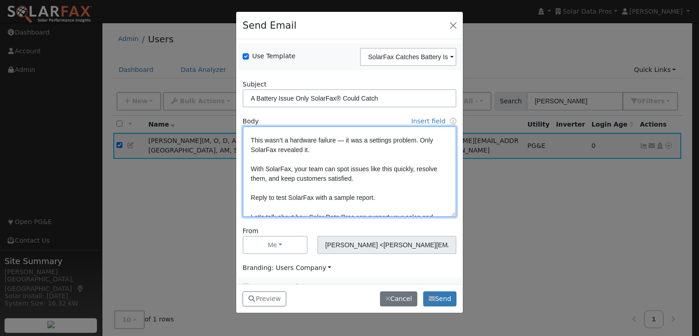
click at [364, 158] on textarea "Dear {user_fname}, A homeowner with solar + batteries was frustrated by high po…" at bounding box center [350, 171] width 214 height 91
click at [385, 137] on textarea "Dear {user_fname}, A homeowner with solar + batteries was frustrated by high po…" at bounding box center [350, 171] width 214 height 91
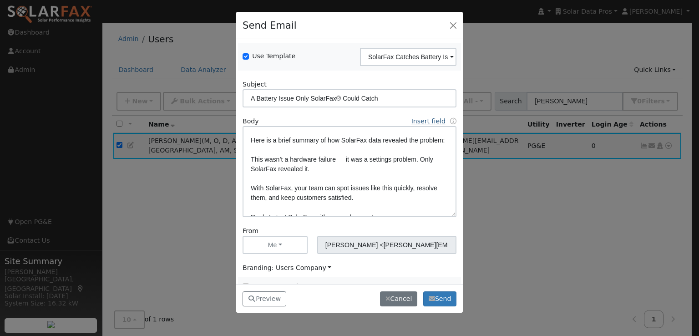
click at [419, 119] on link "Insert field" at bounding box center [428, 120] width 34 height 7
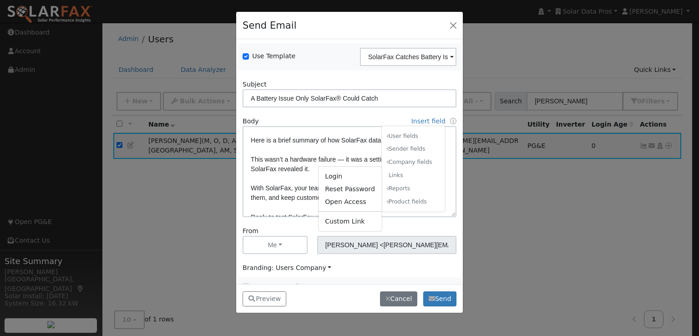
click at [391, 172] on h6 "Links" at bounding box center [413, 175] width 63 height 13
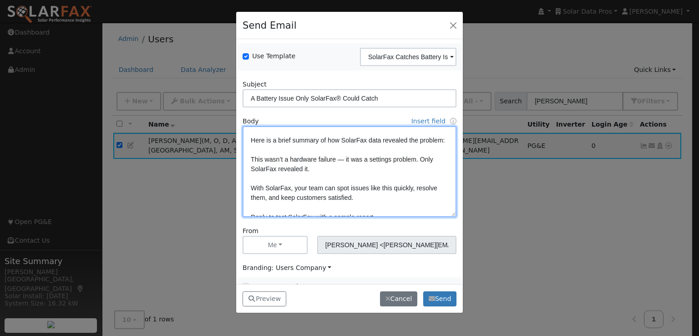
click at [294, 155] on textarea "Dear {user_fname}, A homeowner with solar + batteries was frustrated by high po…" at bounding box center [350, 171] width 214 height 91
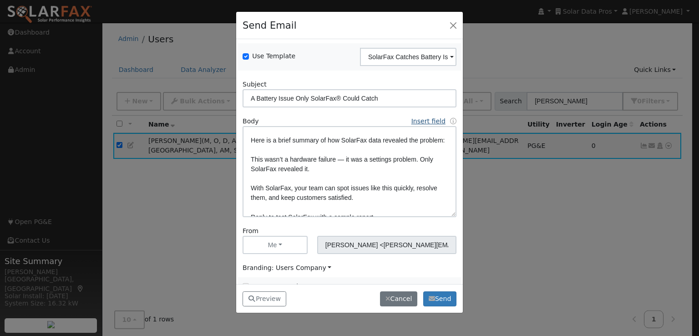
click at [414, 123] on link "Insert field" at bounding box center [428, 120] width 34 height 7
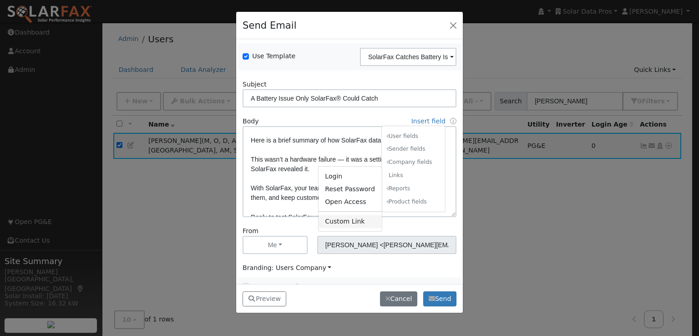
click at [328, 221] on link "Custom Link" at bounding box center [350, 221] width 63 height 13
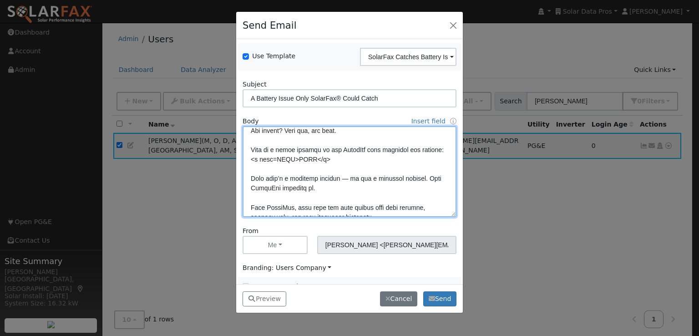
click at [308, 158] on textarea at bounding box center [350, 171] width 214 height 91
paste textarea "[URL][DOMAIN_NAME]"
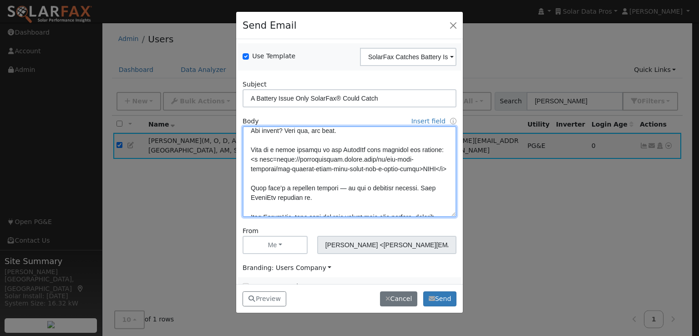
click at [278, 175] on textarea at bounding box center [350, 171] width 214 height 91
paste textarea "he Battery Issue Only SolarFax® Could Catch"
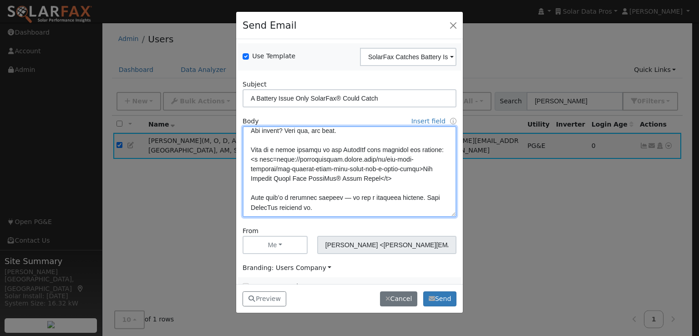
click at [334, 177] on textarea at bounding box center [350, 171] width 214 height 91
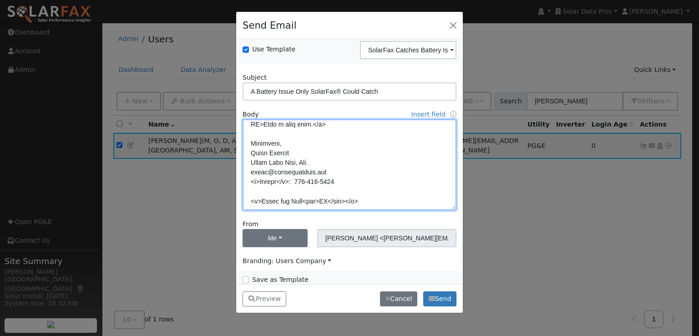
scroll to position [64, 0]
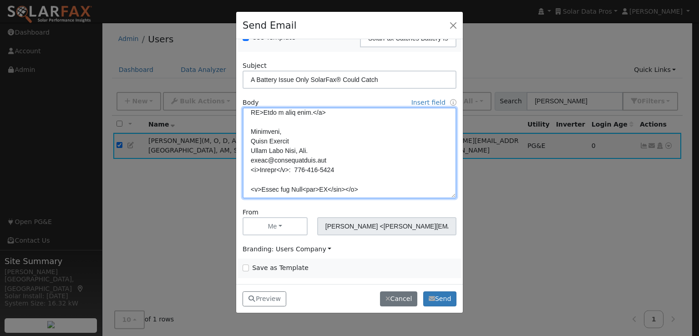
type textarea "Lore {ipsu_dolor}, S ametconse adip elits + doeiusmod tem incididunt ut labo et…"
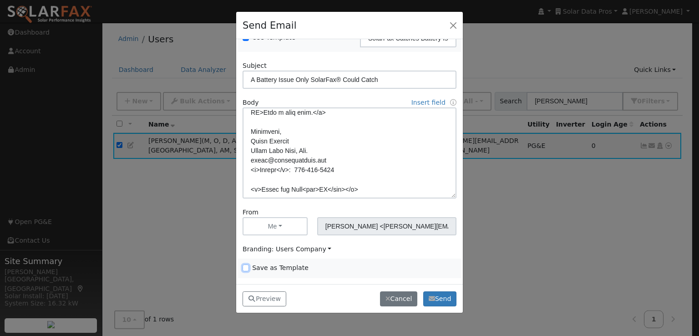
click at [246, 268] on input "Save as Template" at bounding box center [246, 267] width 6 height 6
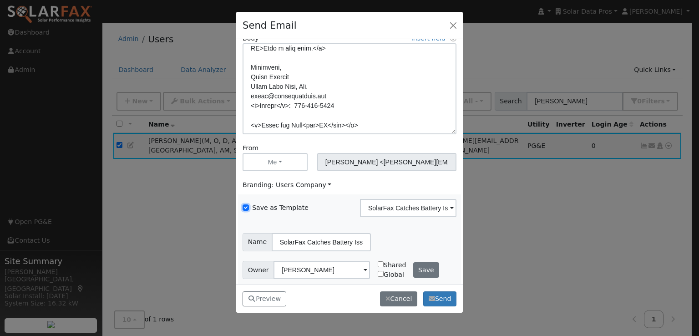
scroll to position [135, 0]
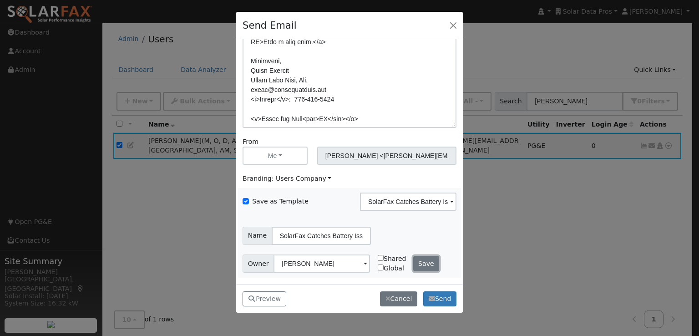
click at [420, 261] on button "Save" at bounding box center [426, 263] width 26 height 15
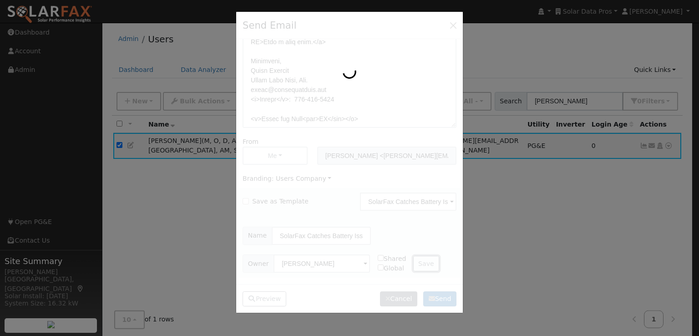
checkbox input "false"
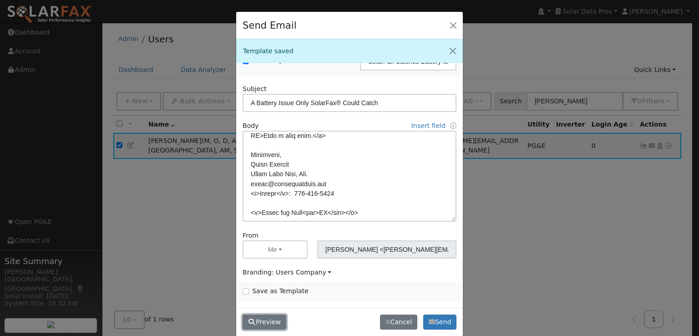
click at [264, 320] on button "Preview" at bounding box center [265, 321] width 44 height 15
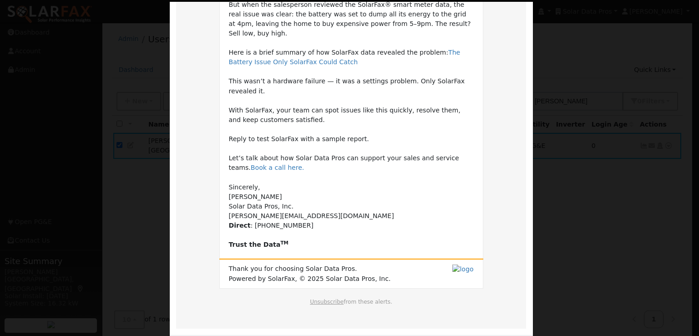
scroll to position [157, 0]
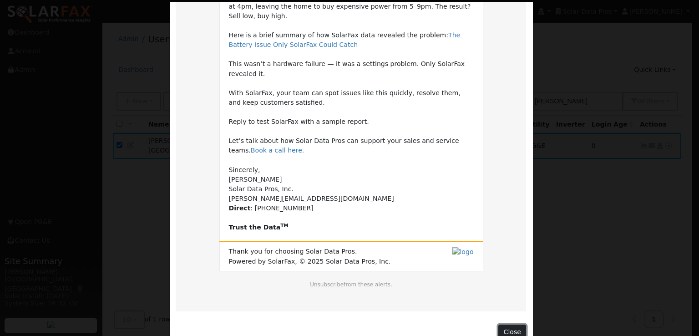
click at [507, 324] on button "Close" at bounding box center [512, 331] width 28 height 15
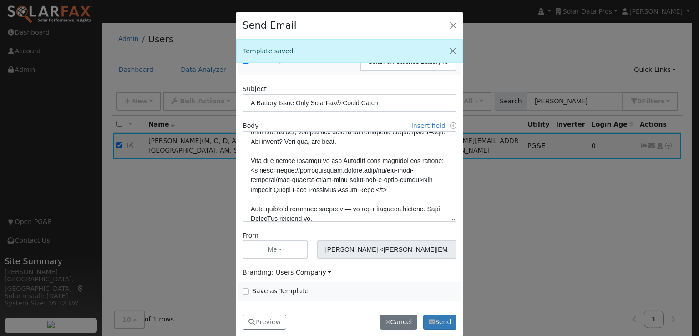
scroll to position [81, 0]
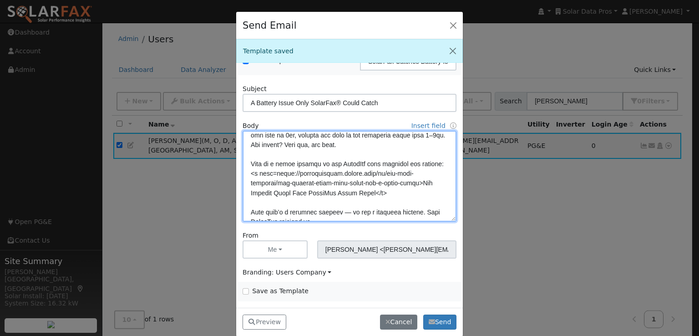
click at [278, 172] on textarea at bounding box center [350, 176] width 214 height 91
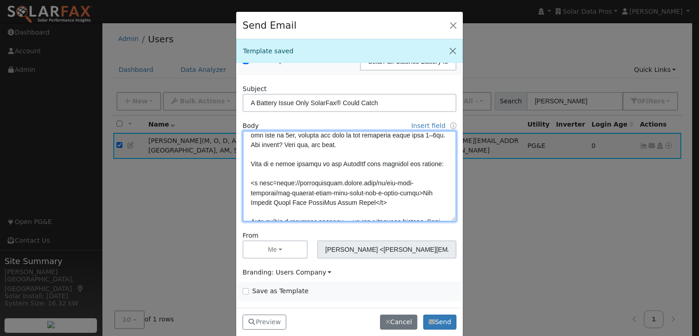
type textarea "Lore {ipsu_dolor}, S ametconse adip elits + doeiusmod tem incididunt ut labo et…"
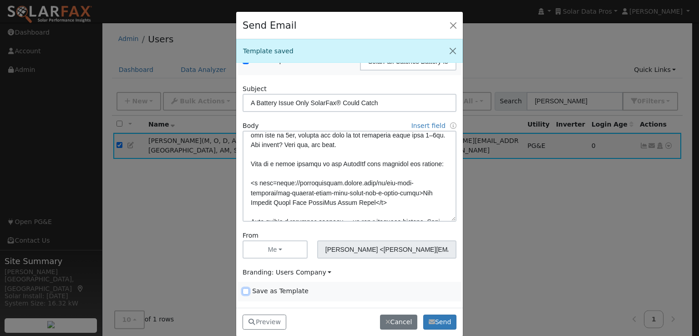
click at [243, 290] on input "Save as Template" at bounding box center [246, 291] width 6 height 6
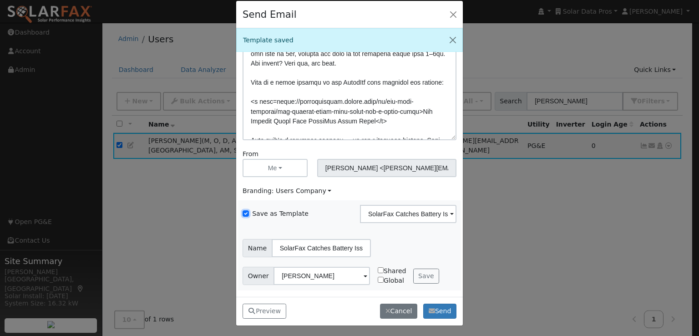
scroll to position [11, 0]
click at [422, 271] on button "Save" at bounding box center [426, 275] width 26 height 15
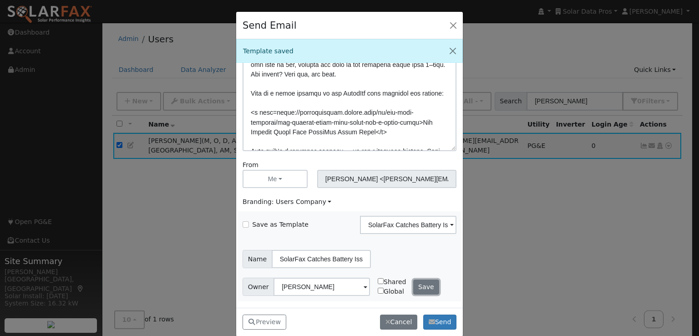
checkbox input "false"
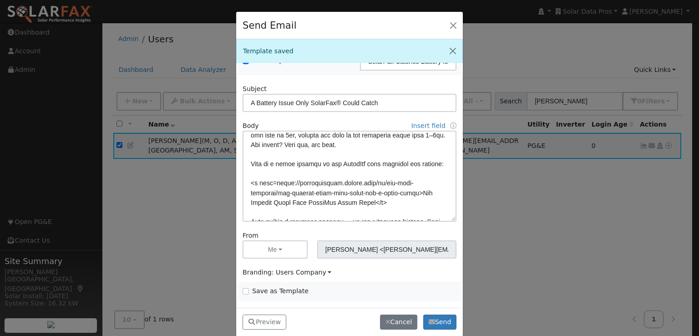
scroll to position [64, 0]
click at [268, 323] on button "Preview" at bounding box center [265, 321] width 44 height 15
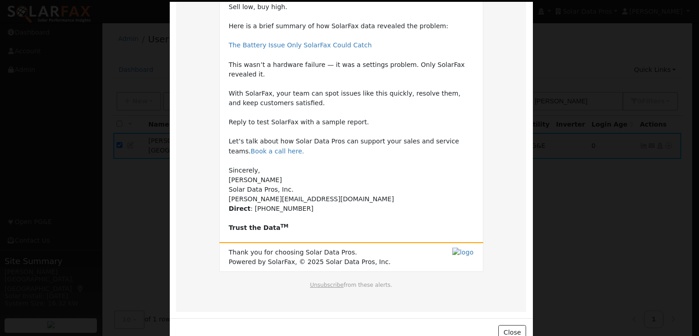
scroll to position [166, 0]
click at [516, 324] on button "Close" at bounding box center [512, 331] width 28 height 15
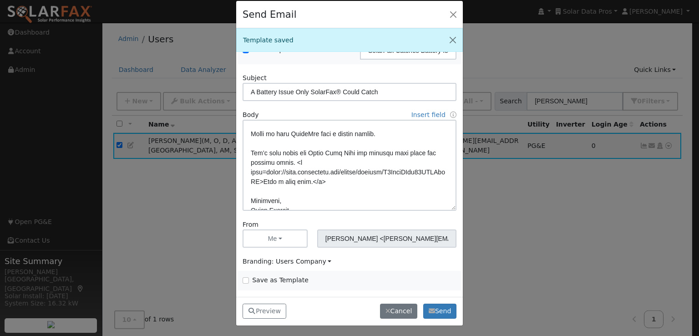
scroll to position [218, 0]
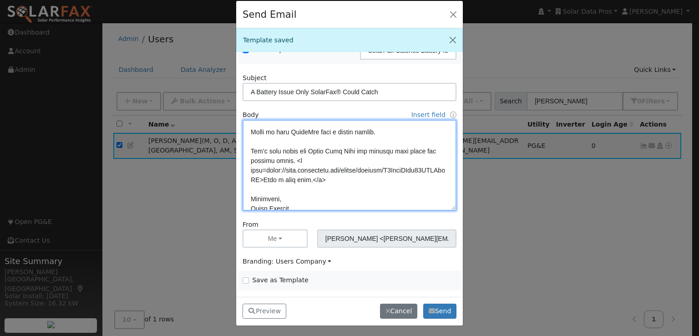
drag, startPoint x: 384, startPoint y: 142, endPoint x: 223, endPoint y: 131, distance: 161.5
click at [223, 131] on div "Send Email Template saved Sending to 1 user: [PERSON_NAME] Name Issue [PERSON_N…" at bounding box center [349, 168] width 699 height 336
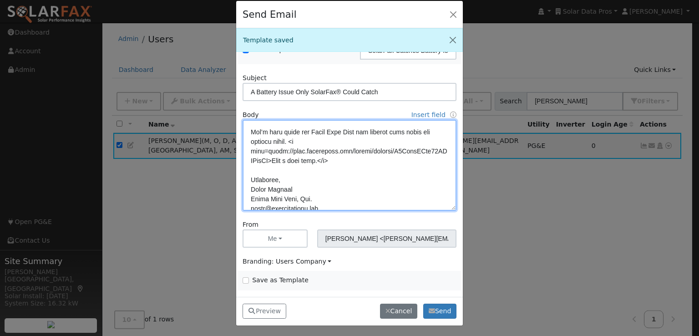
drag, startPoint x: 354, startPoint y: 141, endPoint x: 308, endPoint y: 141, distance: 46.4
click at [308, 141] on textarea at bounding box center [350, 165] width 214 height 91
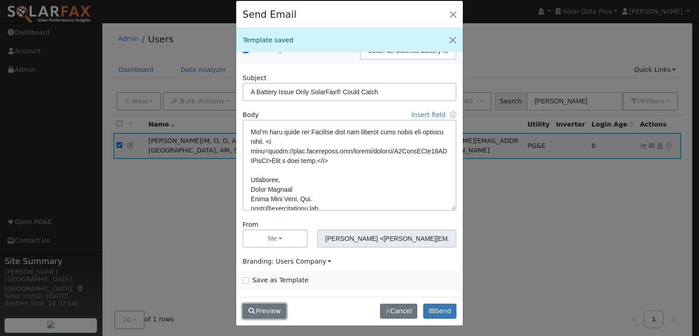
click at [263, 310] on button "Preview" at bounding box center [265, 311] width 44 height 15
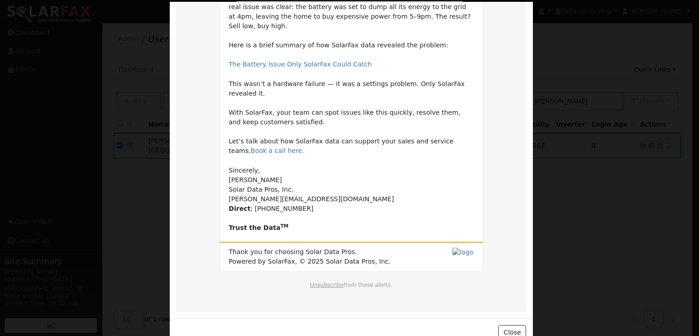
scroll to position [147, 0]
drag, startPoint x: 501, startPoint y: 310, endPoint x: 460, endPoint y: 268, distance: 58.6
click at [501, 324] on button "Close" at bounding box center [512, 331] width 28 height 15
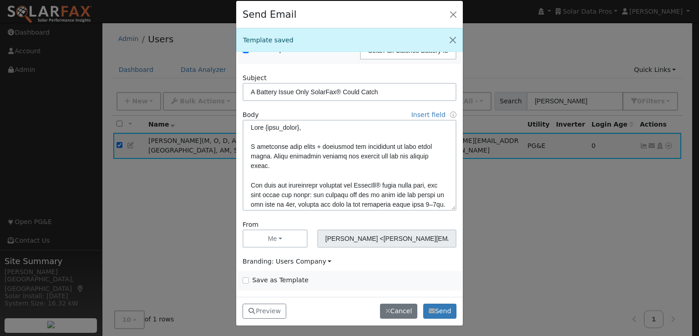
scroll to position [0, 0]
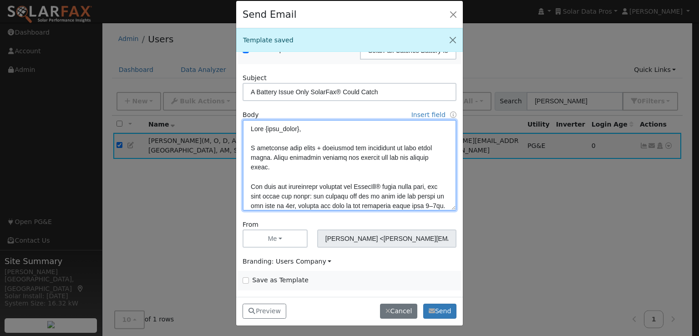
click at [400, 147] on textarea at bounding box center [350, 165] width 214 height 91
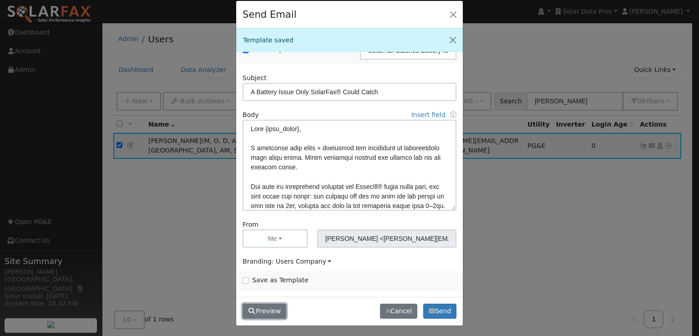
click at [261, 309] on button "Preview" at bounding box center [265, 311] width 44 height 15
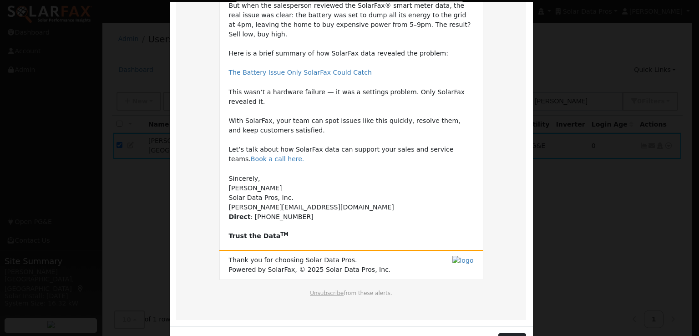
scroll to position [147, 0]
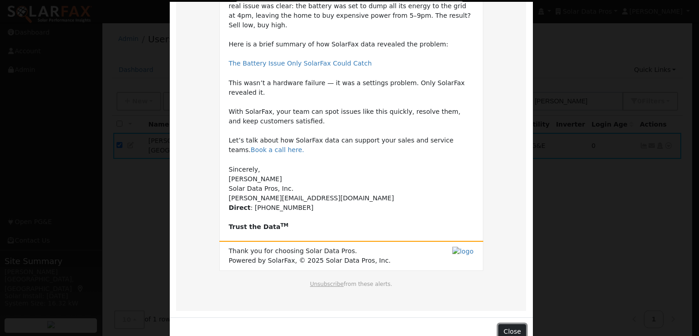
click at [506, 324] on button "Close" at bounding box center [512, 331] width 28 height 15
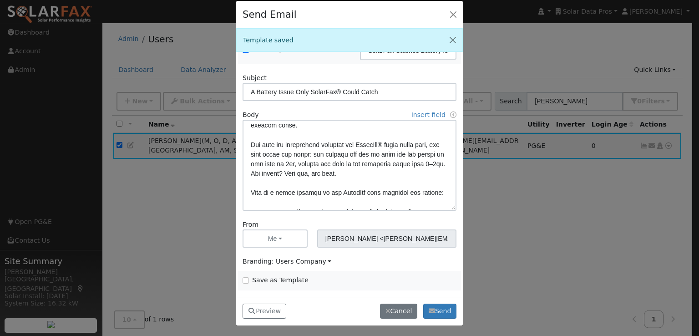
scroll to position [46, 0]
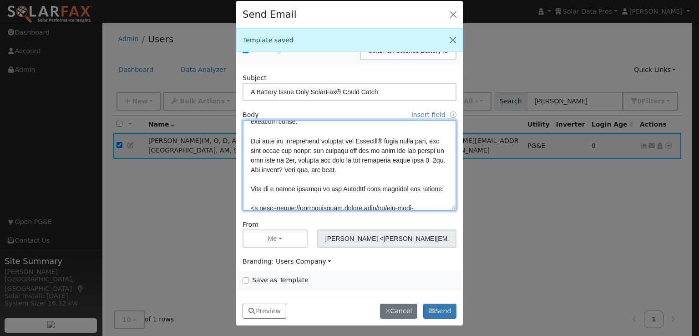
click at [398, 150] on textarea at bounding box center [350, 165] width 214 height 91
type textarea "Lore {ipsu_dolor}, S ametconse adip elits + doeiusmod tem incididunt ut laboree…"
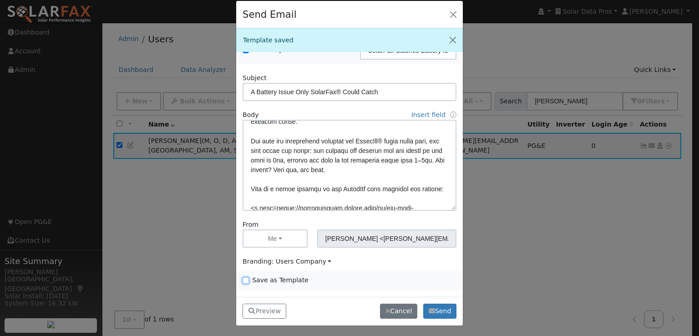
click at [244, 277] on input "Save as Template" at bounding box center [246, 280] width 6 height 6
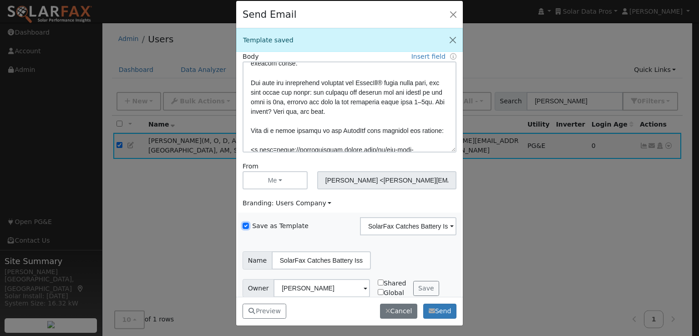
scroll to position [135, 0]
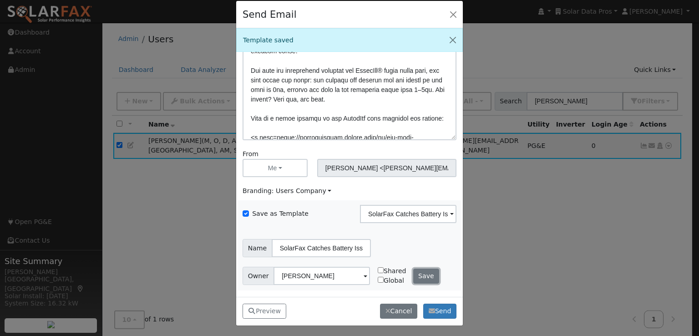
click at [420, 273] on button "Save" at bounding box center [426, 275] width 26 height 15
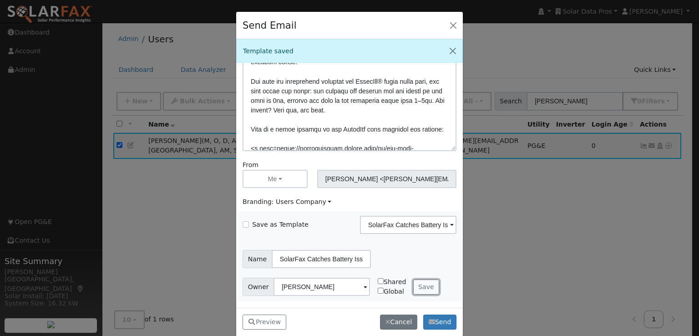
checkbox input "false"
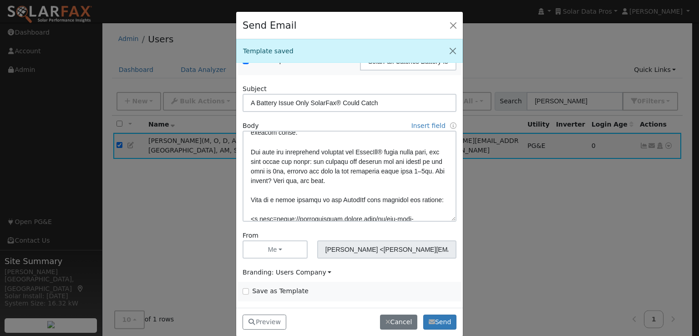
scroll to position [64, 0]
click at [259, 322] on button "Preview" at bounding box center [265, 321] width 44 height 15
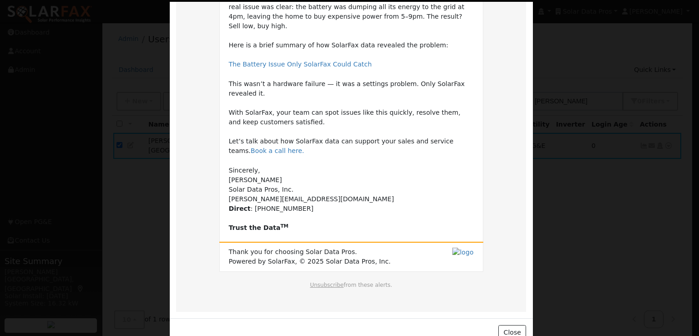
scroll to position [147, 0]
click at [506, 324] on button "Close" at bounding box center [512, 331] width 28 height 15
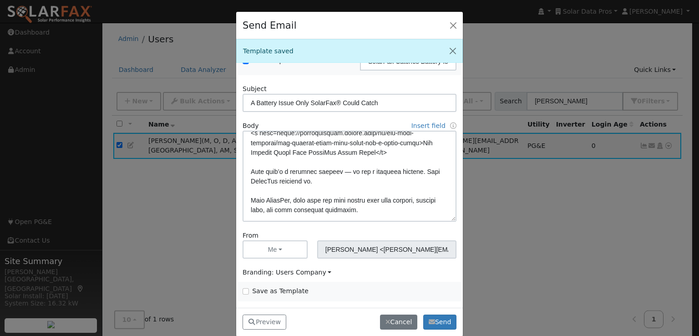
scroll to position [137, 0]
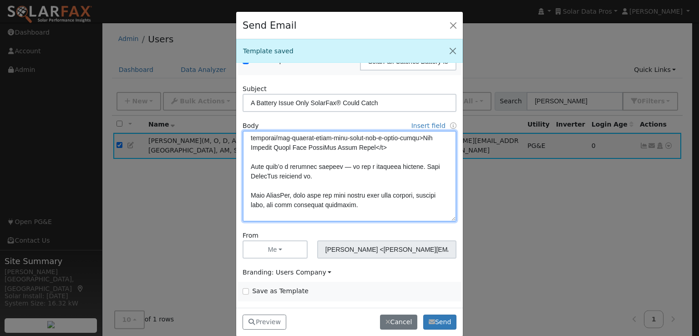
drag, startPoint x: 315, startPoint y: 187, endPoint x: 217, endPoint y: 173, distance: 99.6
click at [217, 173] on div "Send Email Template saved Sending to 1 user: [PERSON_NAME] Name Issue [PERSON_N…" at bounding box center [349, 168] width 699 height 336
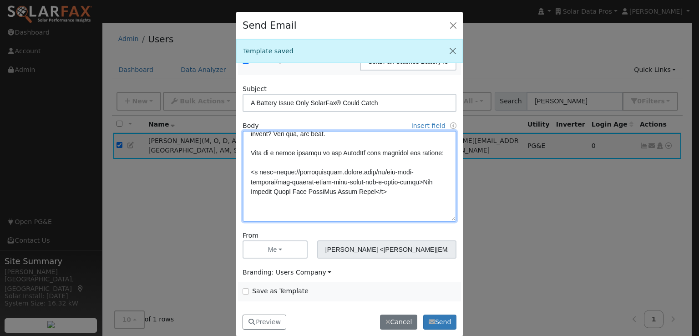
scroll to position [91, 0]
drag, startPoint x: 281, startPoint y: 162, endPoint x: 233, endPoint y: 154, distance: 48.9
click at [233, 154] on div "Send Email Template saved Sending to 1 user: [PERSON_NAME] Name Issue [PERSON_N…" at bounding box center [349, 168] width 699 height 336
paste textarea "This wasn’t a hardware failure — it was a settings problem. Only SolarFax revea…"
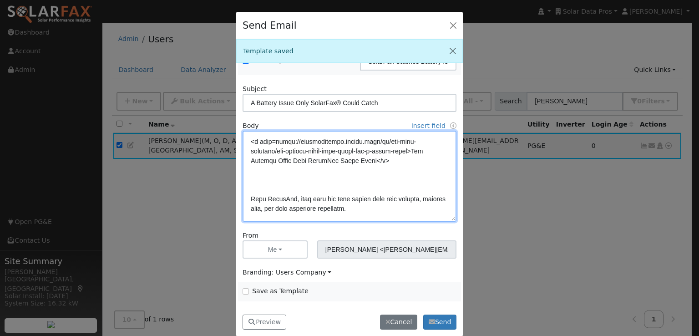
scroll to position [137, 0]
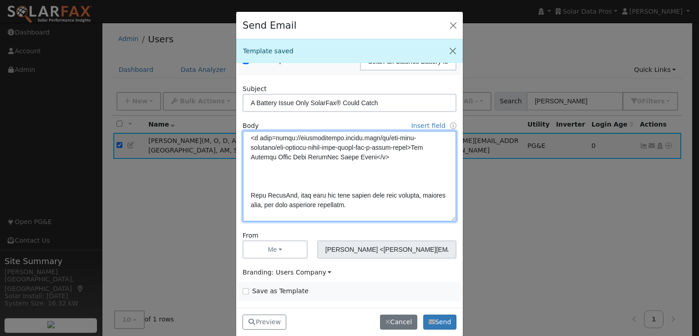
click at [325, 183] on textarea at bounding box center [350, 176] width 214 height 91
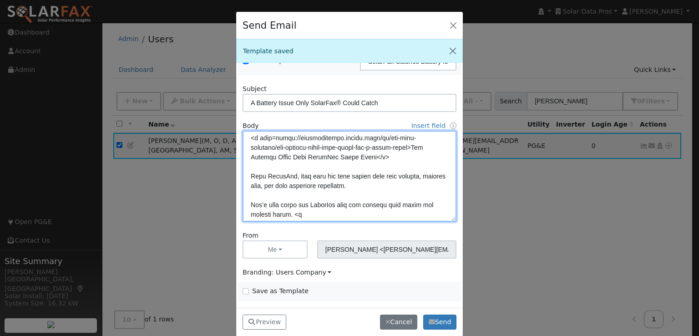
type textarea "Lore {ipsu_dolor}, S ametconse adip elits + doeiusmod tem incididunt ut laboree…"
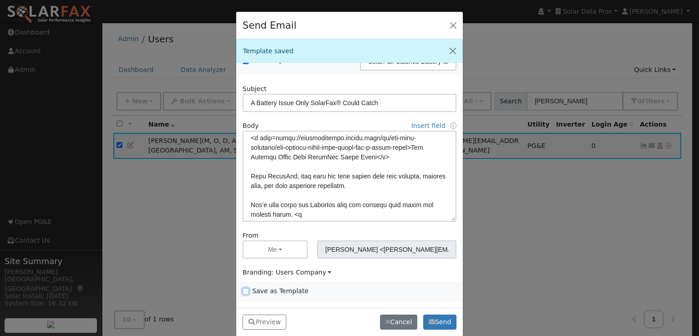
click at [245, 289] on input "Save as Template" at bounding box center [246, 291] width 6 height 6
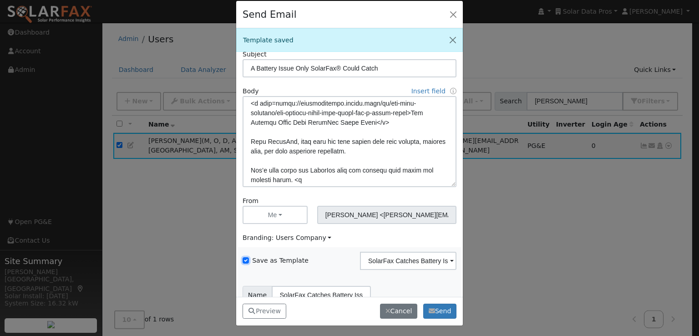
scroll to position [135, 0]
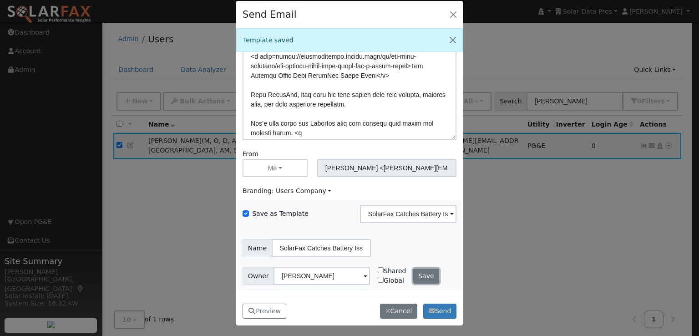
click at [422, 273] on button "Save" at bounding box center [426, 275] width 26 height 15
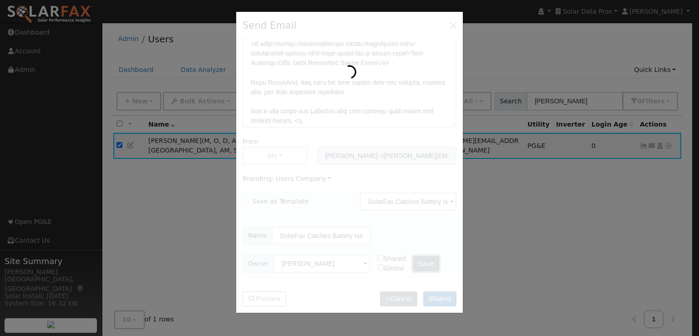
checkbox input "false"
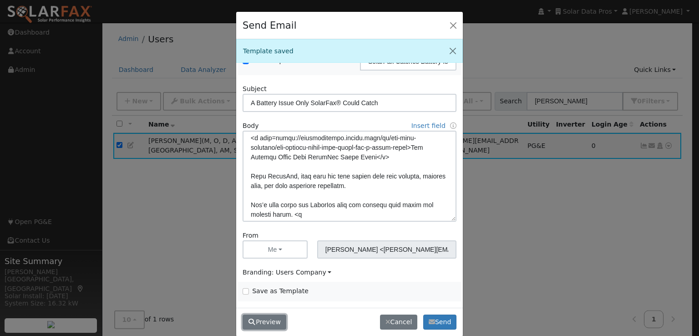
click at [259, 319] on button "Preview" at bounding box center [265, 321] width 44 height 15
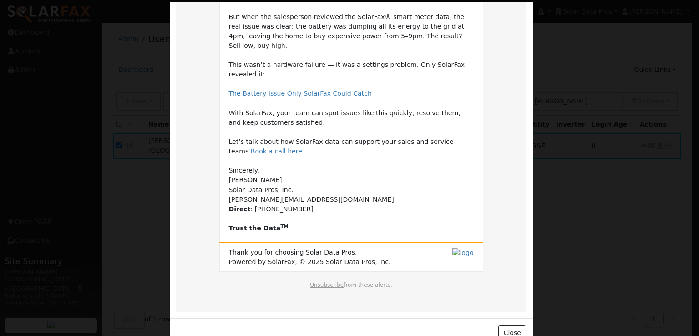
scroll to position [128, 0]
click at [506, 324] on button "Close" at bounding box center [512, 331] width 28 height 15
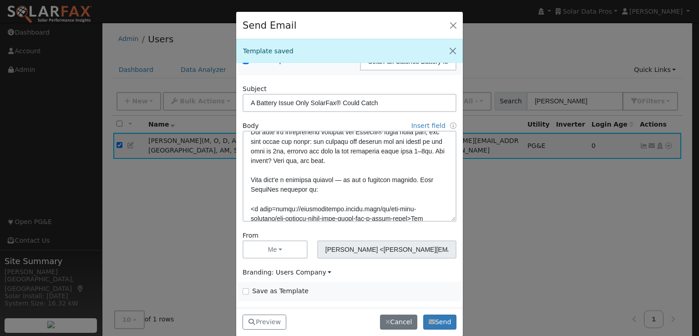
scroll to position [46, 0]
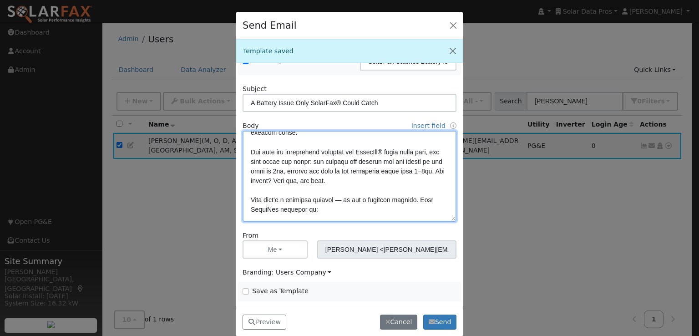
click at [351, 180] on textarea at bounding box center [350, 176] width 214 height 91
click at [340, 181] on textarea at bounding box center [350, 176] width 214 height 91
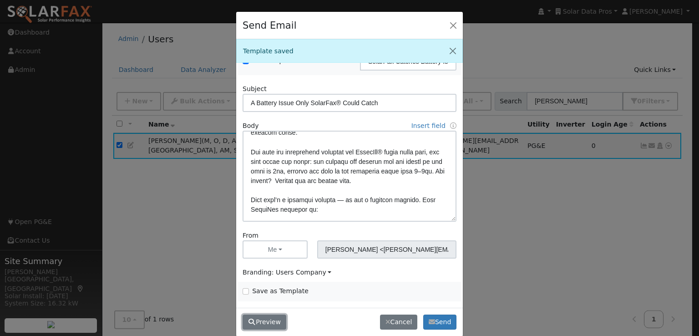
click at [262, 323] on button "Preview" at bounding box center [265, 321] width 44 height 15
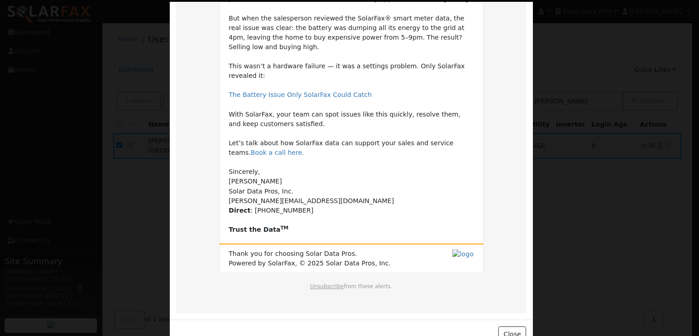
scroll to position [128, 0]
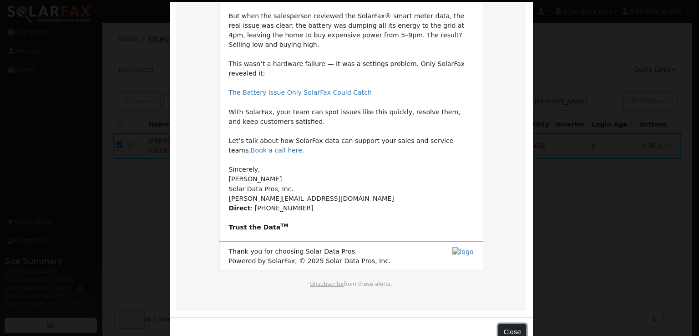
click at [513, 324] on button "Close" at bounding box center [512, 331] width 28 height 15
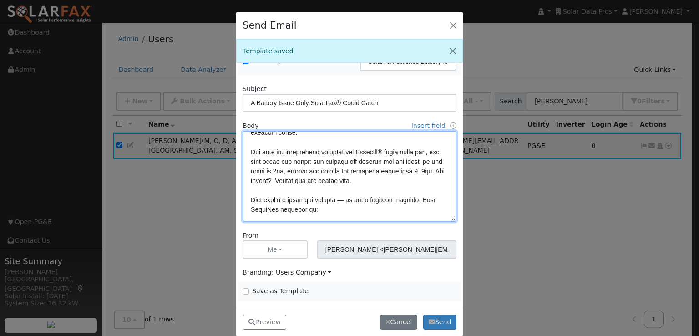
click at [344, 199] on textarea at bounding box center [350, 176] width 214 height 91
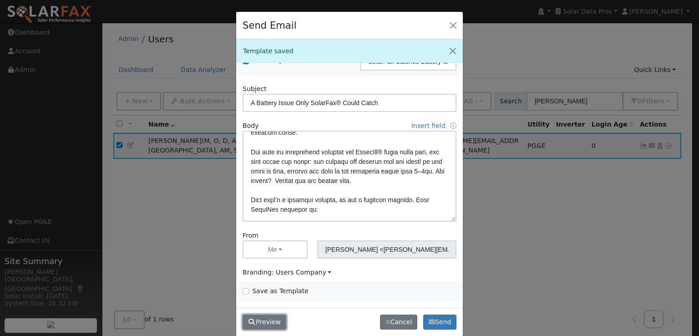
click at [264, 321] on button "Preview" at bounding box center [265, 321] width 44 height 15
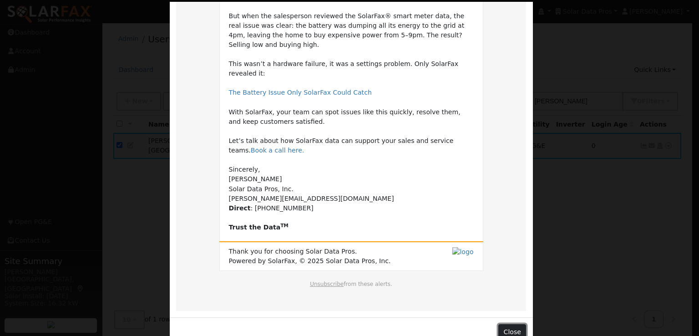
click at [522, 324] on button "Close" at bounding box center [512, 331] width 28 height 15
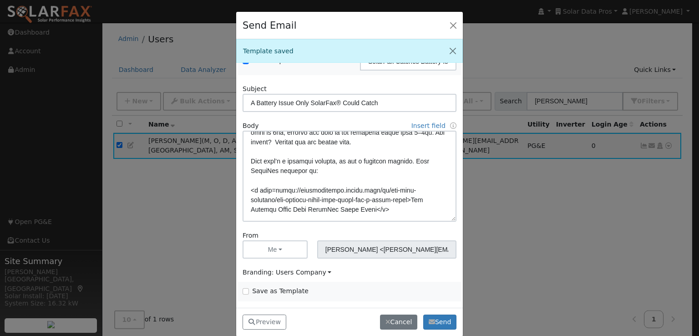
scroll to position [91, 0]
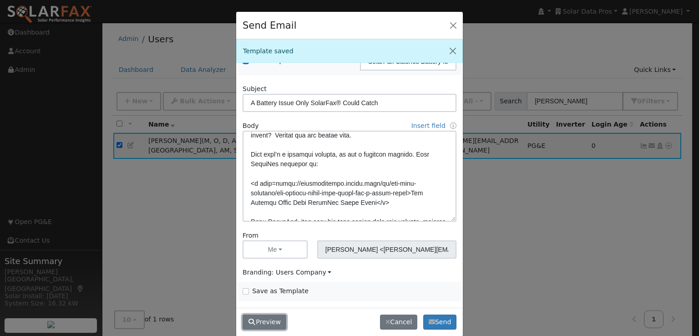
click at [267, 324] on button "Preview" at bounding box center [265, 321] width 44 height 15
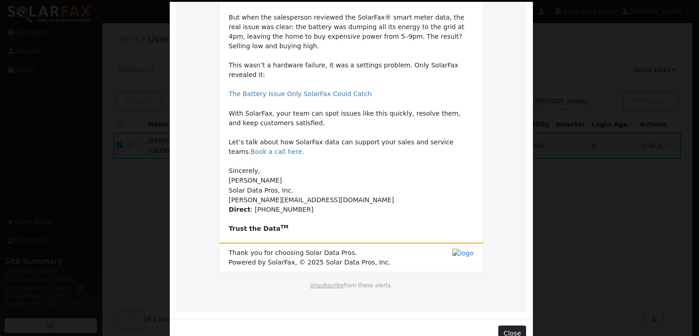
scroll to position [128, 0]
click at [511, 324] on button "Close" at bounding box center [512, 331] width 28 height 15
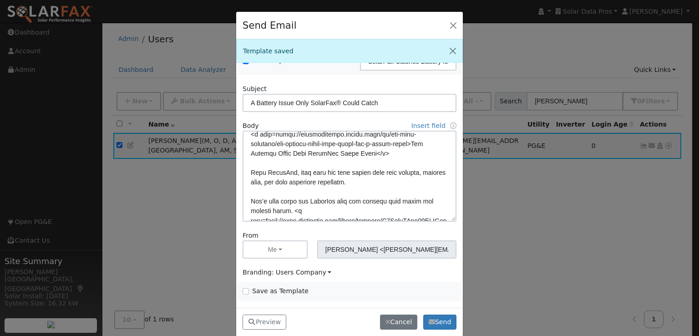
scroll to position [137, 0]
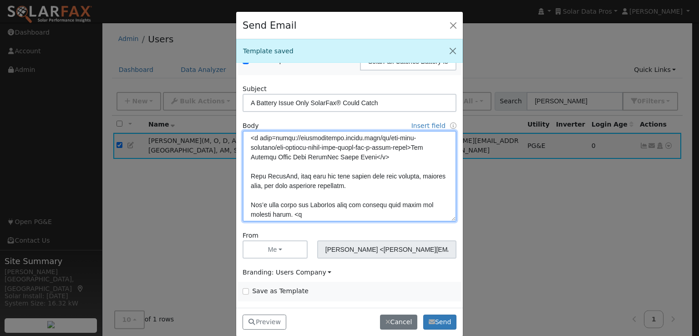
click at [289, 176] on textarea at bounding box center [350, 176] width 214 height 91
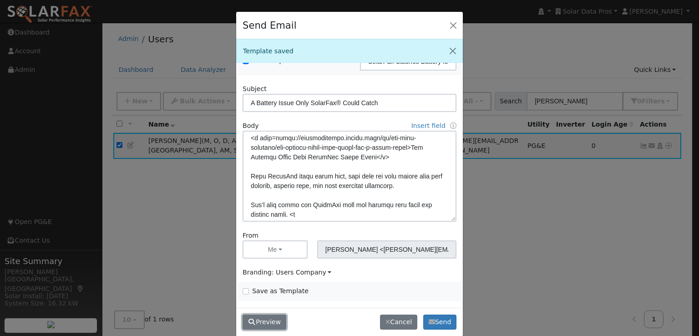
click at [256, 319] on button "Preview" at bounding box center [265, 321] width 44 height 15
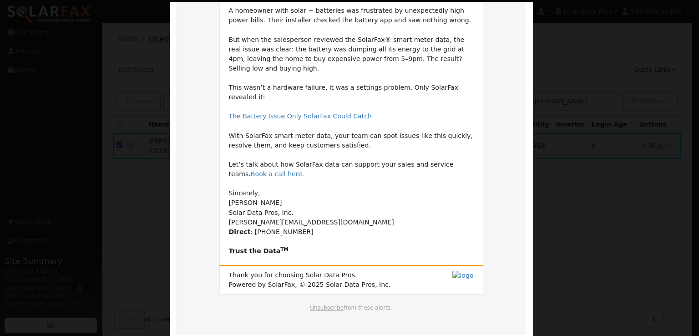
scroll to position [128, 0]
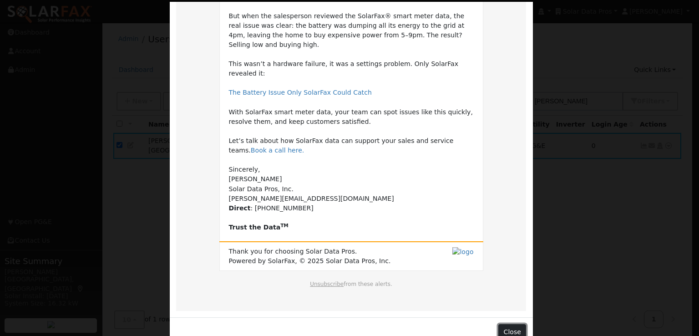
click at [515, 324] on button "Close" at bounding box center [512, 331] width 28 height 15
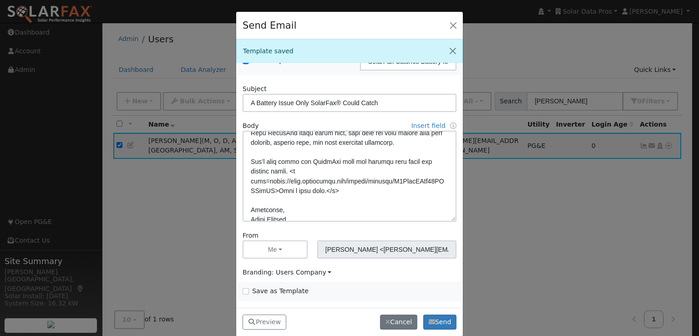
scroll to position [182, 0]
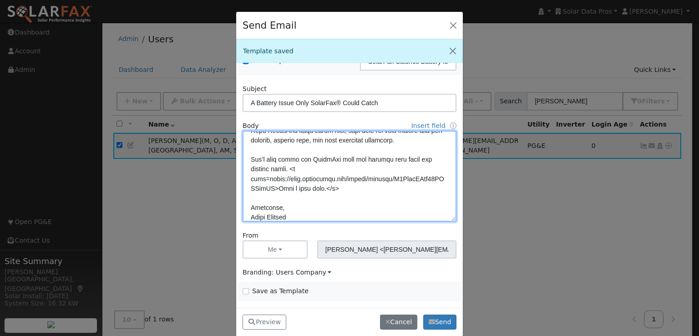
click at [292, 167] on textarea at bounding box center [350, 176] width 214 height 91
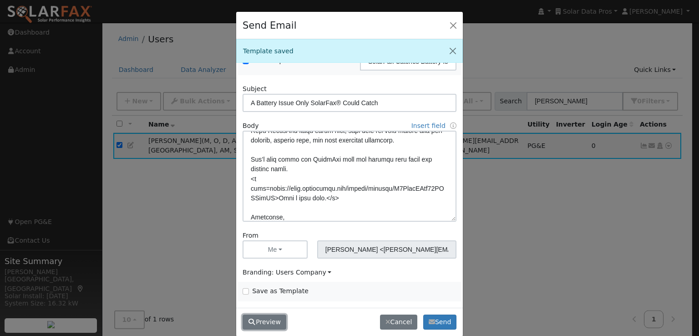
click at [260, 321] on button "Preview" at bounding box center [265, 321] width 44 height 15
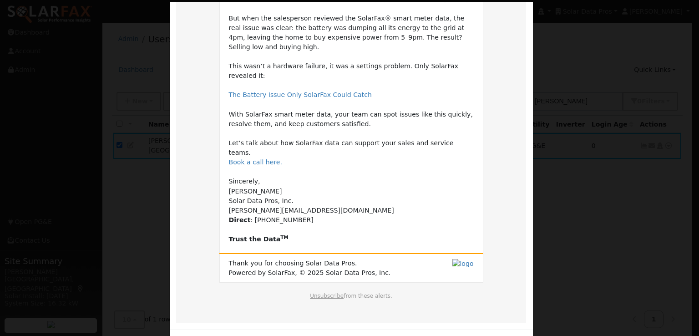
scroll to position [128, 0]
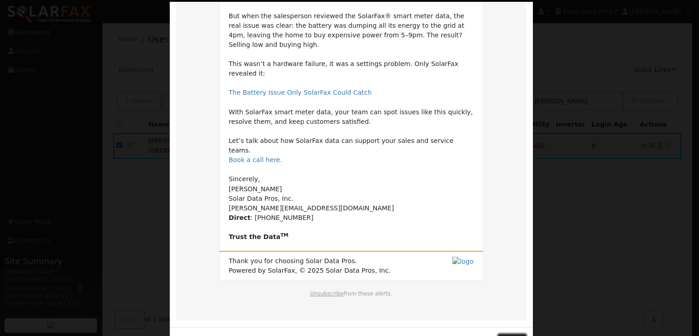
click at [510, 334] on button "Close" at bounding box center [512, 341] width 28 height 15
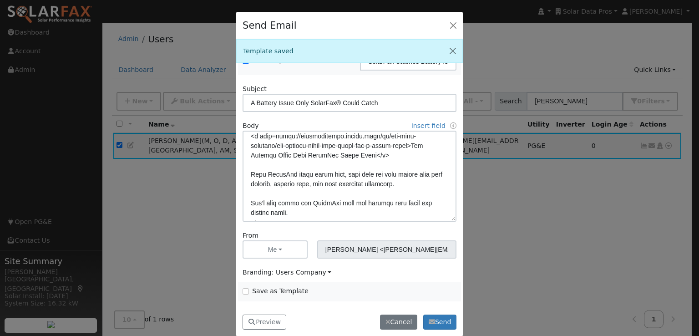
scroll to position [137, 0]
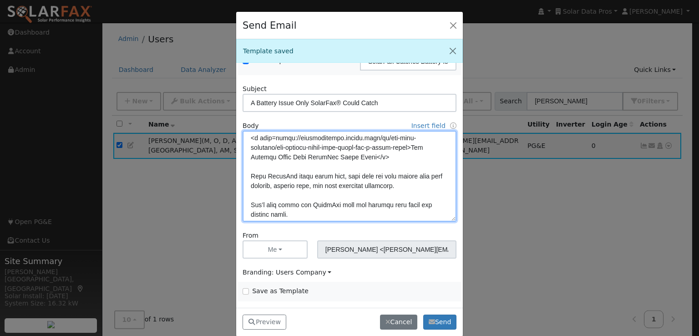
click at [351, 185] on textarea at bounding box center [350, 176] width 214 height 91
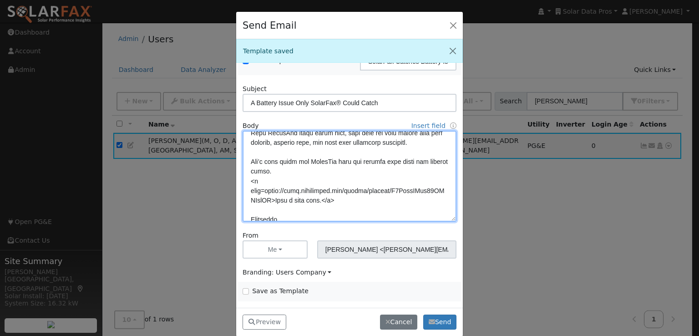
scroll to position [182, 0]
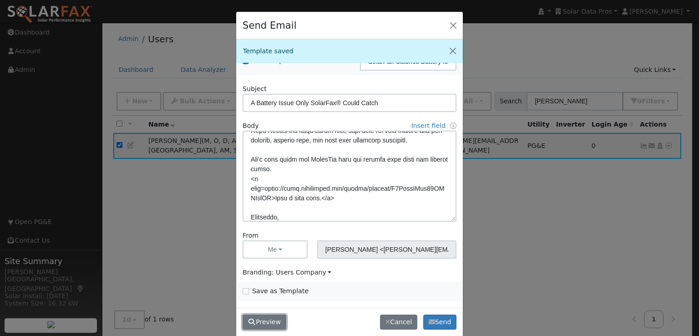
click at [264, 319] on button "Preview" at bounding box center [265, 321] width 44 height 15
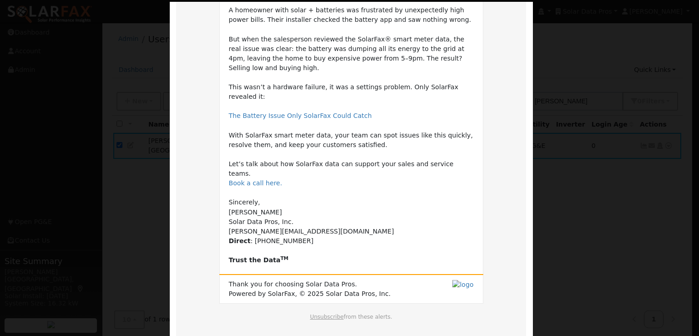
scroll to position [128, 0]
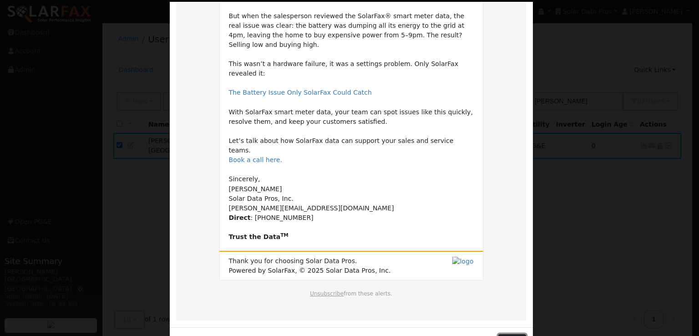
click at [515, 334] on button "Close" at bounding box center [512, 341] width 28 height 15
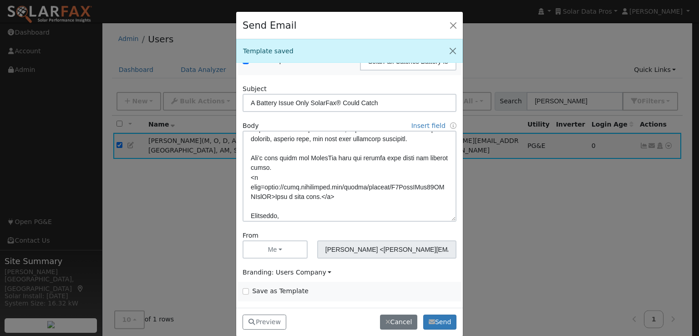
scroll to position [182, 0]
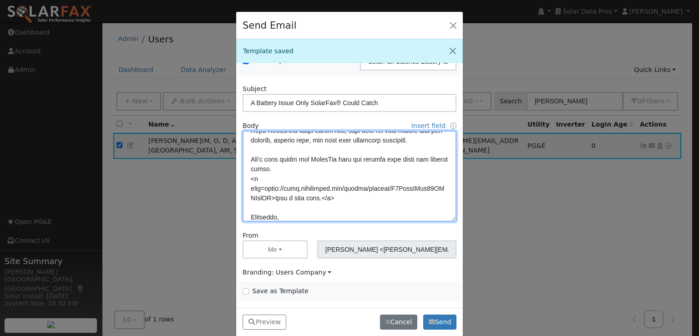
drag, startPoint x: 299, startPoint y: 168, endPoint x: 236, endPoint y: 157, distance: 63.8
click at [238, 157] on div "Body Insert field User fields First Name Full Name Email Sender fields First Na…" at bounding box center [349, 171] width 223 height 101
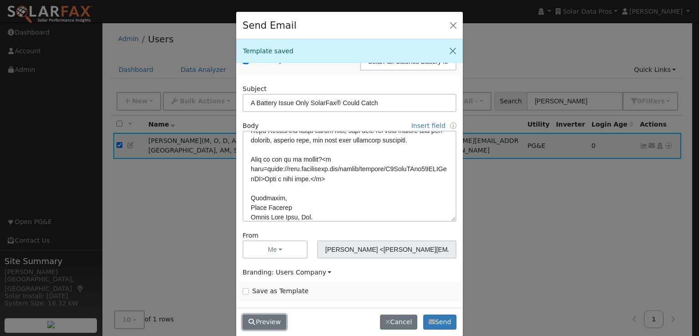
click at [258, 321] on button "Preview" at bounding box center [265, 321] width 44 height 15
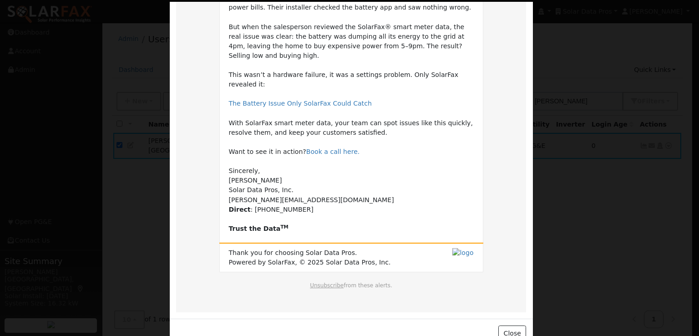
scroll to position [118, 0]
click at [503, 324] on button "Close" at bounding box center [512, 331] width 28 height 15
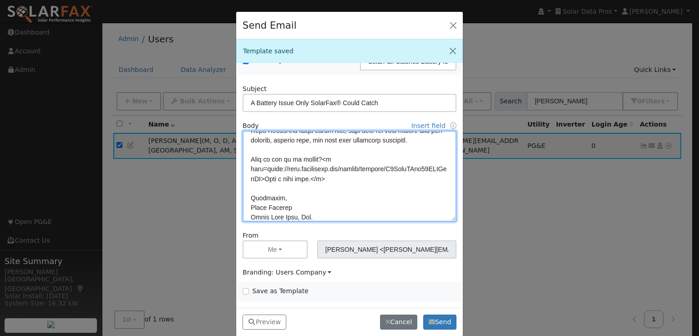
click at [317, 157] on textarea at bounding box center [350, 176] width 214 height 91
type textarea "Lore {ipsu_dolor}, S ametconse adip elits + doeiusmod tem incididunt ut laboree…"
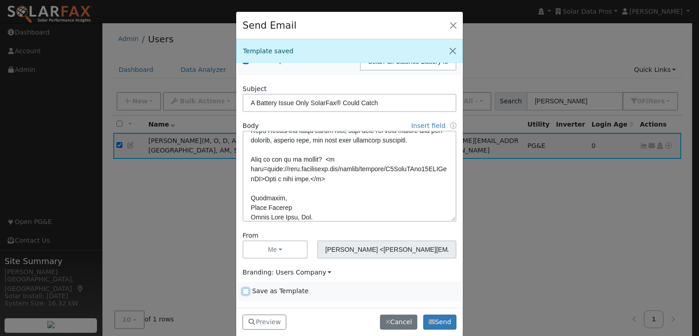
click at [244, 289] on input "Save as Template" at bounding box center [246, 291] width 6 height 6
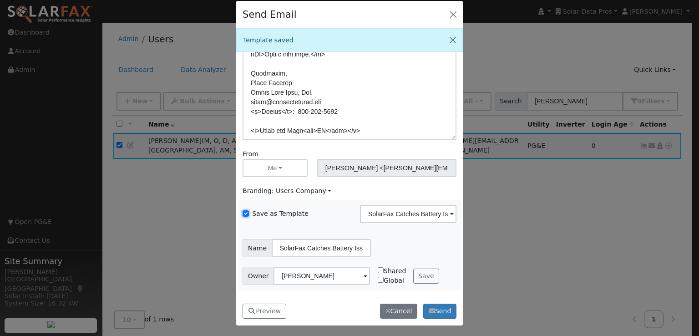
scroll to position [11, 0]
click at [415, 276] on button "Save" at bounding box center [426, 275] width 26 height 15
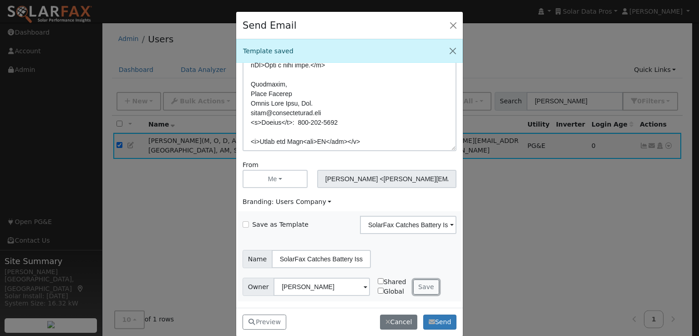
checkbox input "false"
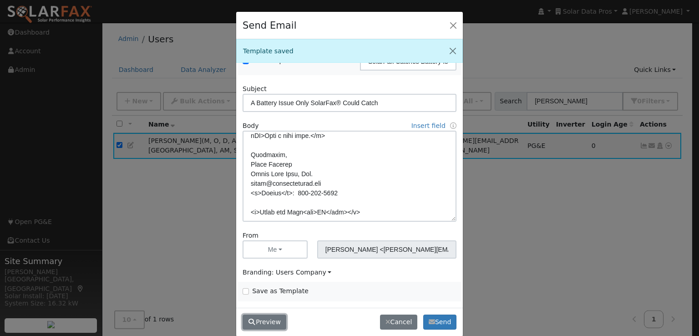
click at [257, 317] on button "Preview" at bounding box center [265, 321] width 44 height 15
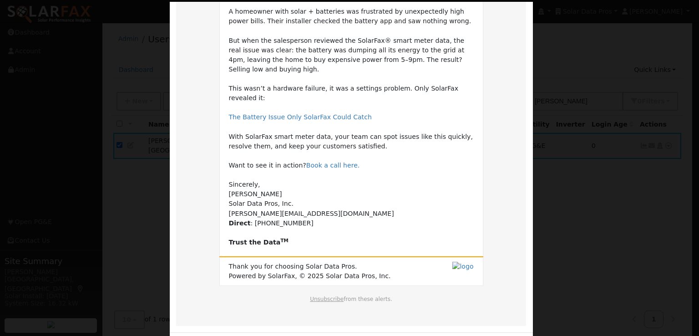
scroll to position [118, 0]
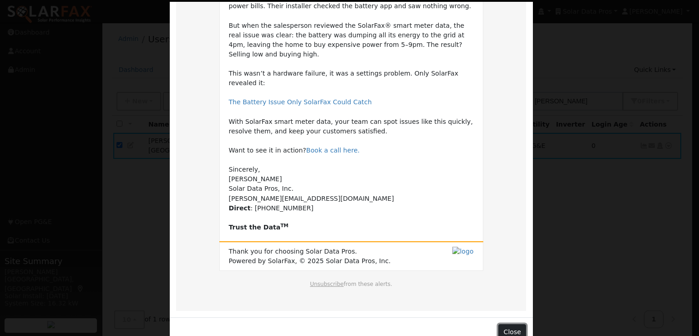
click at [509, 324] on button "Close" at bounding box center [512, 331] width 28 height 15
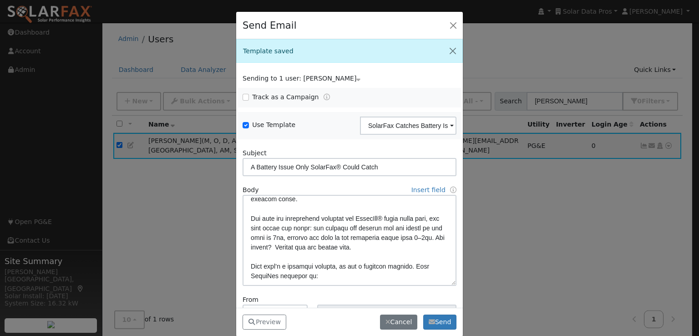
scroll to position [46, 0]
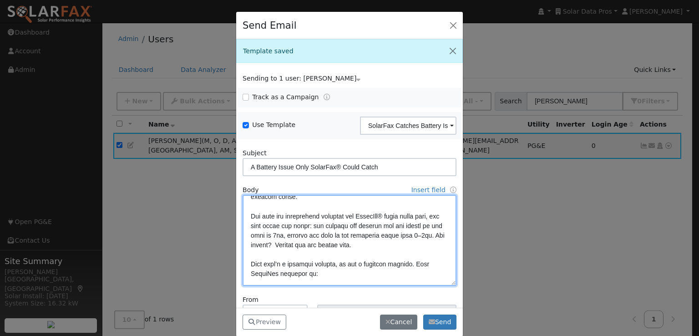
click at [324, 214] on textarea at bounding box center [350, 240] width 214 height 91
click at [325, 215] on textarea at bounding box center [350, 240] width 214 height 91
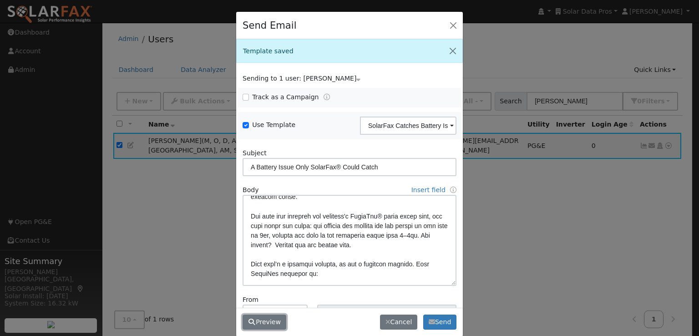
click at [260, 320] on button "Preview" at bounding box center [265, 321] width 44 height 15
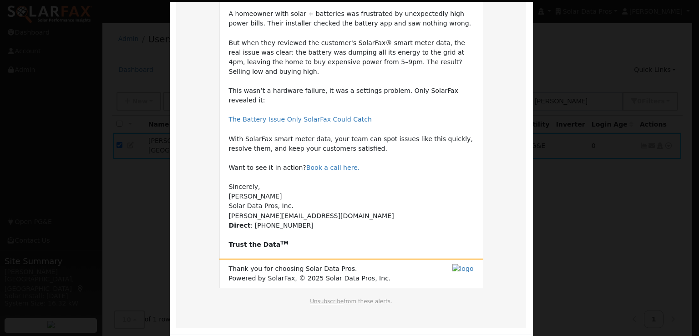
scroll to position [118, 0]
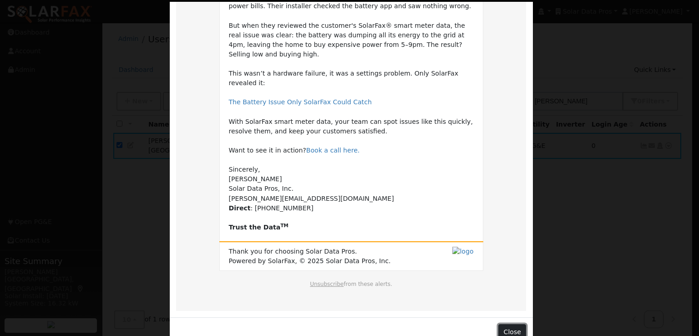
click at [514, 324] on button "Close" at bounding box center [512, 331] width 28 height 15
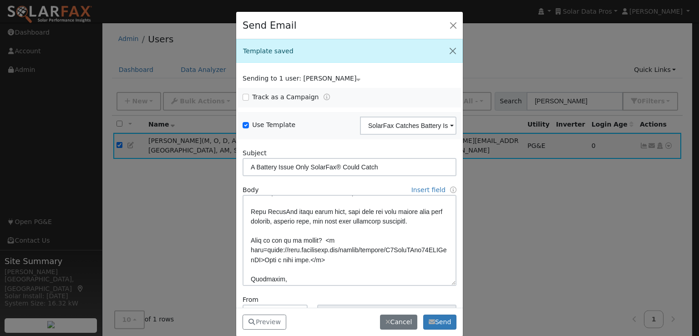
scroll to position [137, 0]
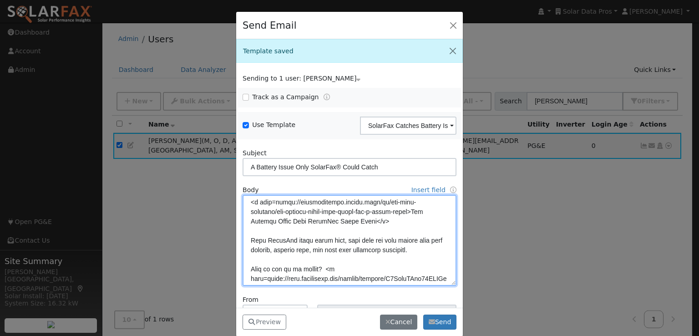
click at [386, 239] on textarea at bounding box center [350, 240] width 214 height 91
paste textarea "<u>"
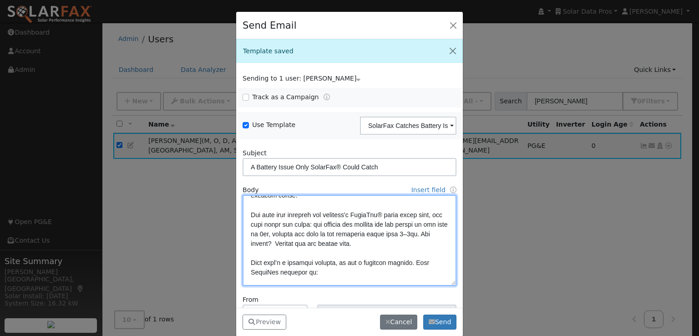
scroll to position [46, 0]
click at [341, 245] on textarea at bounding box center [350, 240] width 214 height 91
paste textarea "<b>"
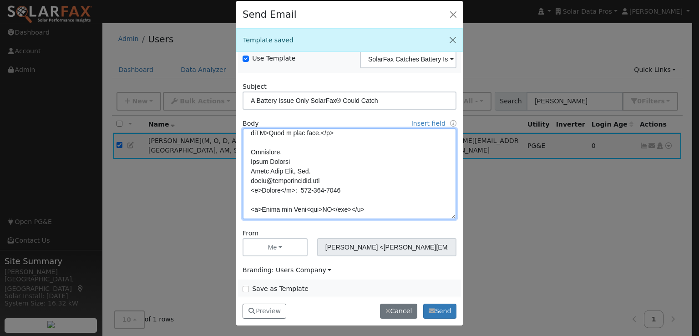
scroll to position [64, 0]
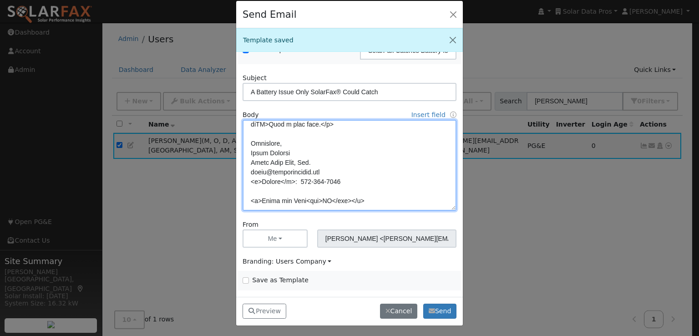
type textarea "Lore {ipsu_dolor}, S ametconse adip elits + doeiusmod tem incididunt ut laboree…"
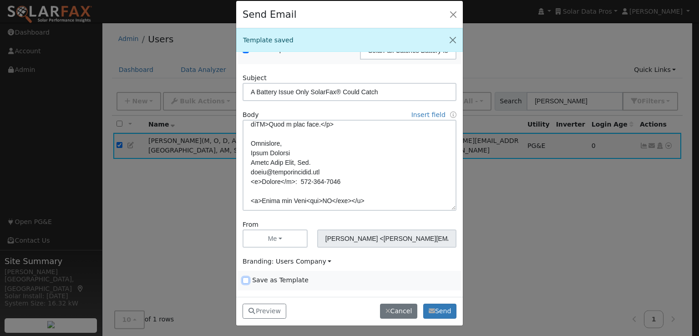
click at [245, 278] on input "Save as Template" at bounding box center [246, 280] width 6 height 6
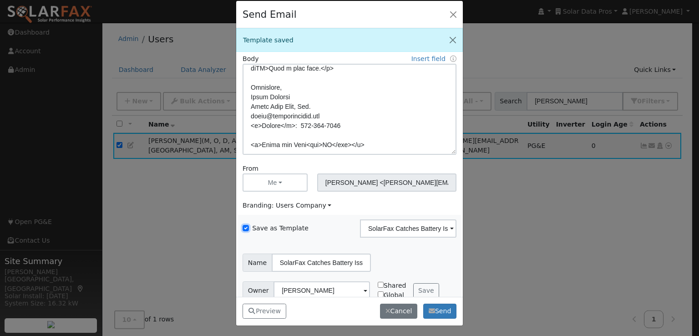
scroll to position [135, 0]
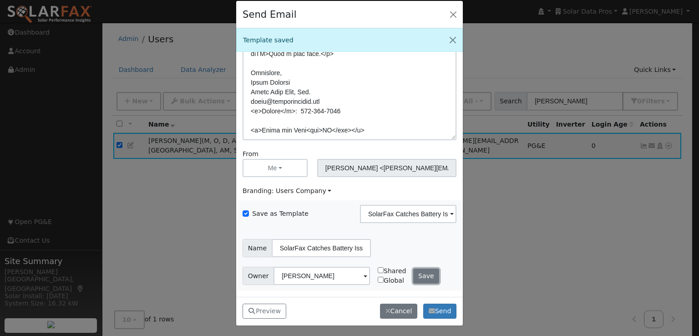
click at [416, 278] on button "Save" at bounding box center [426, 275] width 26 height 15
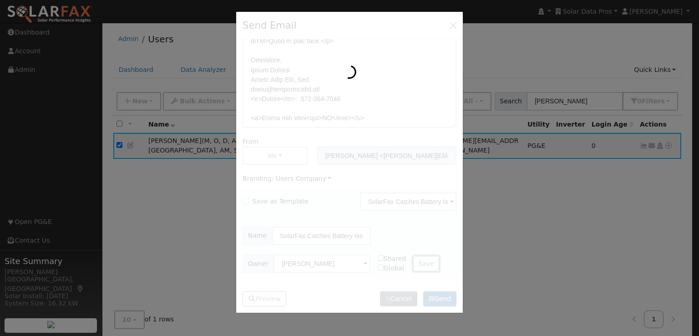
checkbox input "false"
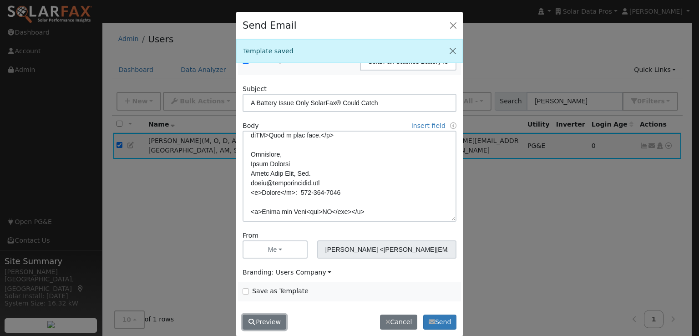
click at [263, 318] on button "Preview" at bounding box center [265, 321] width 44 height 15
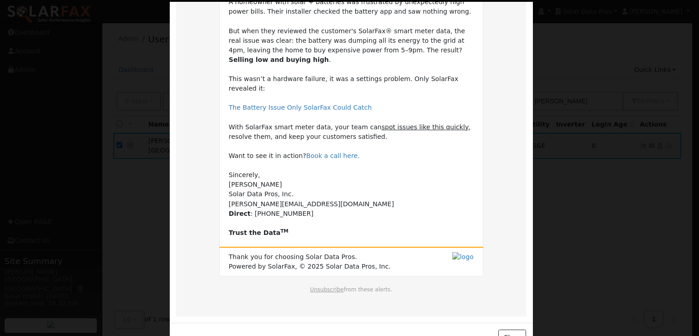
scroll to position [118, 0]
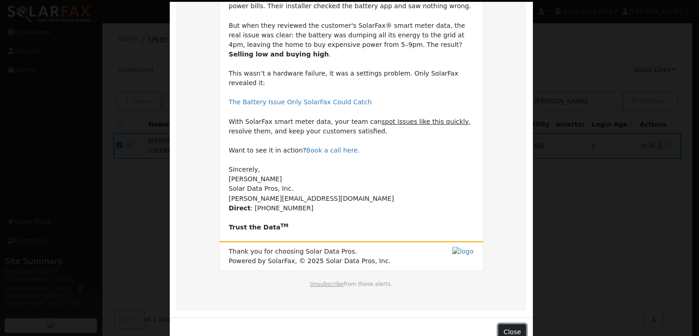
click at [511, 324] on button "Close" at bounding box center [512, 331] width 28 height 15
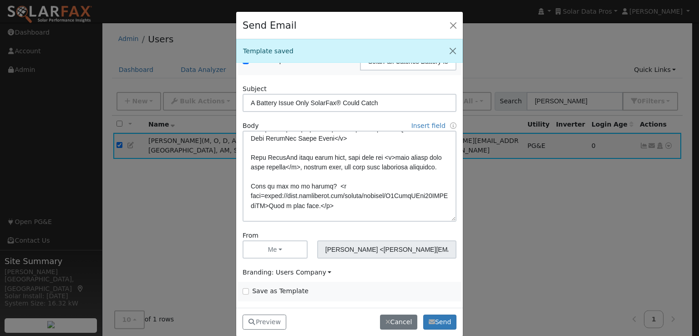
scroll to position [153, 0]
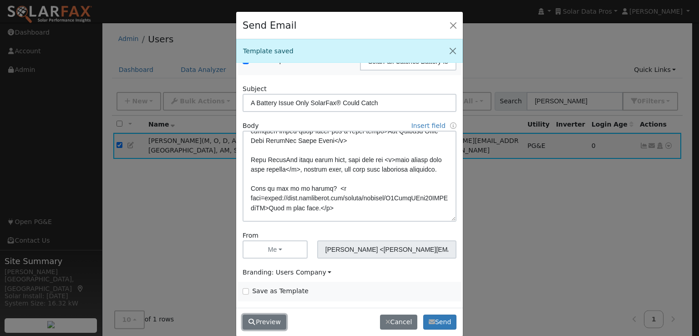
click at [262, 319] on button "Preview" at bounding box center [265, 321] width 44 height 15
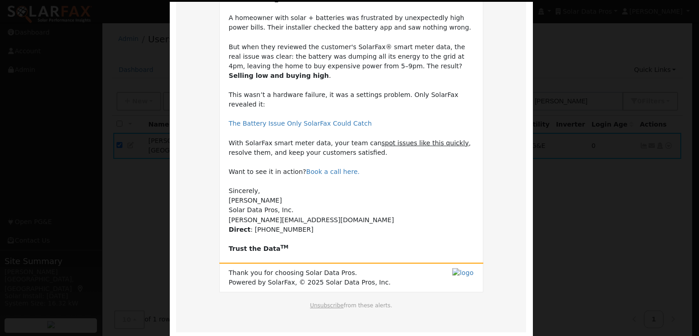
scroll to position [118, 0]
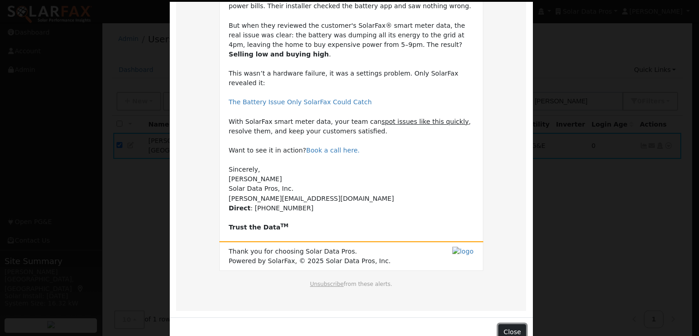
click at [513, 324] on button "Close" at bounding box center [512, 331] width 28 height 15
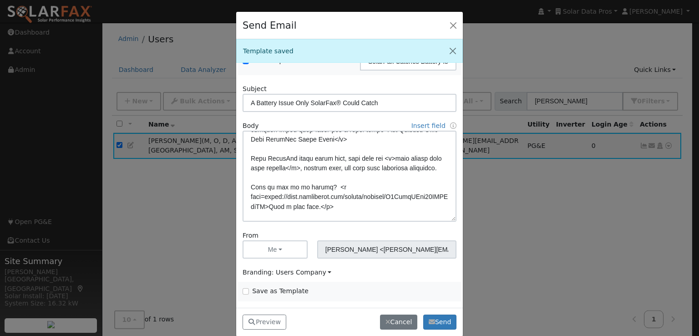
scroll to position [153, 0]
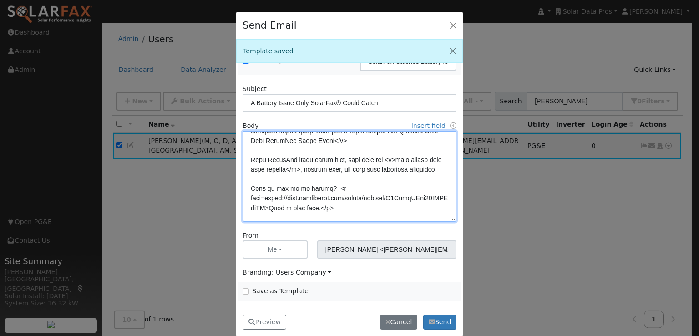
drag, startPoint x: 304, startPoint y: 177, endPoint x: 295, endPoint y: 181, distance: 10.2
click at [293, 178] on textarea at bounding box center [350, 176] width 214 height 91
click at [362, 177] on textarea at bounding box center [350, 176] width 214 height 91
paste textarea "</u>"
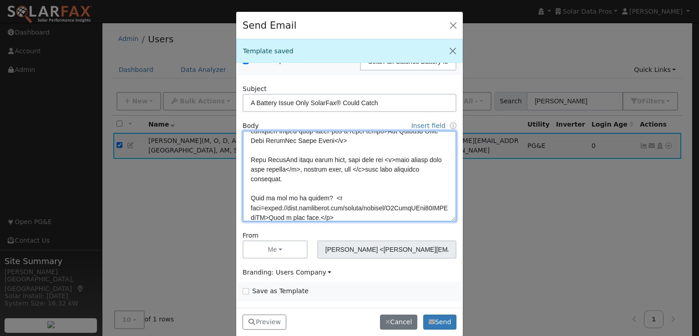
click at [273, 188] on textarea at bounding box center [350, 176] width 214 height 91
paste textarea "</u>"
click at [365, 178] on textarea at bounding box center [350, 176] width 214 height 91
type textarea "Lore {ipsu_dolor}, S ametconse adip elits + doeiusmod tem incididunt ut laboree…"
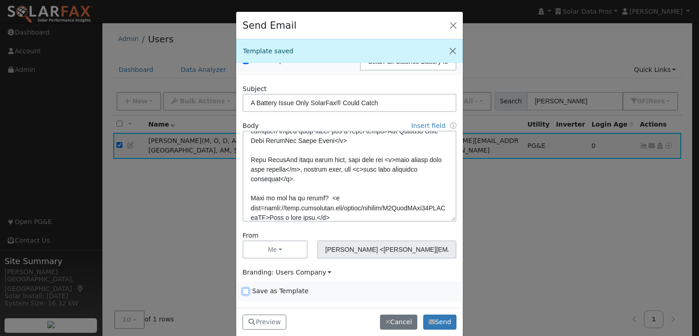
click at [243, 291] on input "Save as Template" at bounding box center [246, 291] width 6 height 6
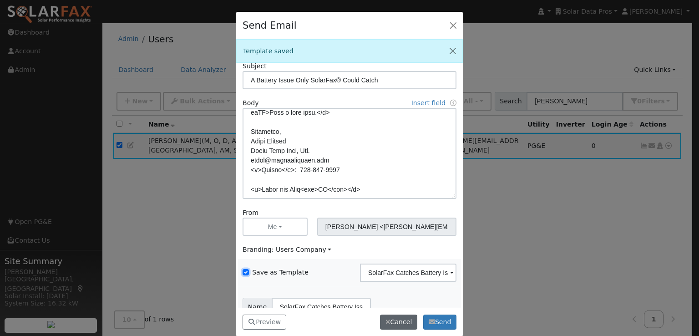
scroll to position [135, 0]
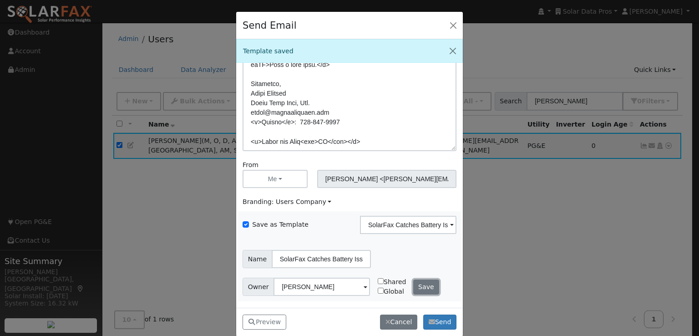
click at [415, 283] on button "Save" at bounding box center [426, 286] width 26 height 15
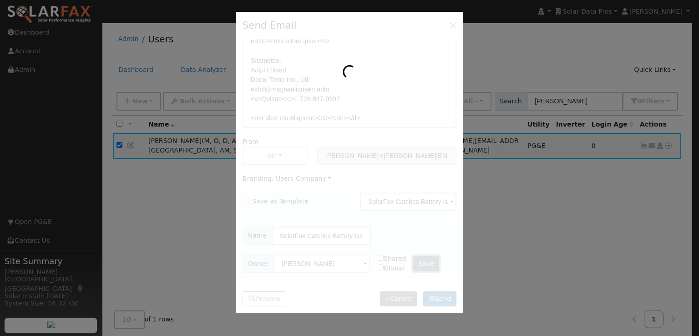
checkbox input "false"
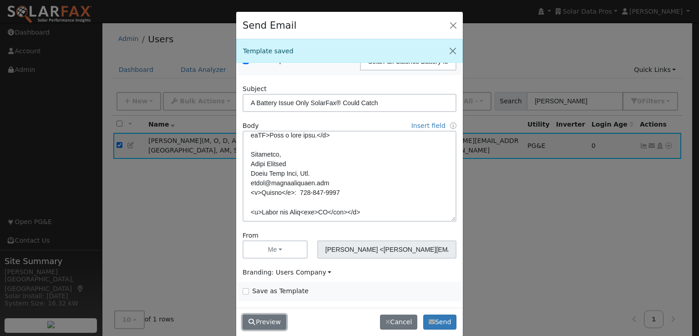
click at [263, 321] on button "Preview" at bounding box center [265, 321] width 44 height 15
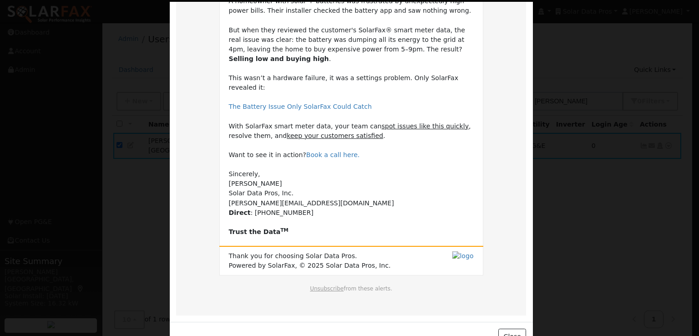
scroll to position [118, 0]
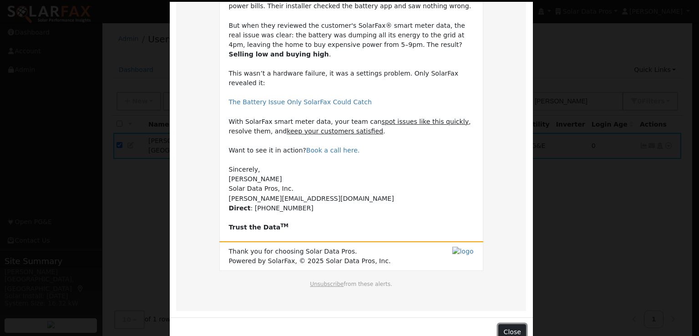
click at [506, 324] on button "Close" at bounding box center [512, 331] width 28 height 15
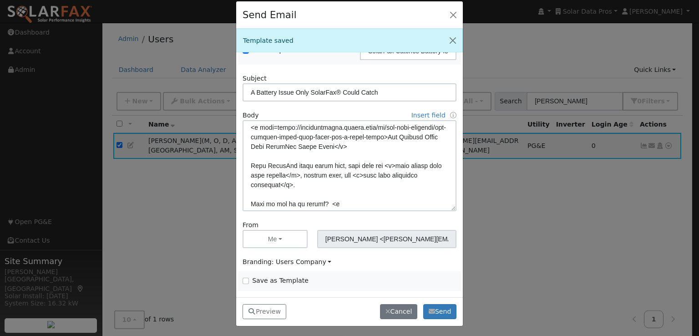
scroll to position [11, 0]
click at [438, 306] on button "Send" at bounding box center [439, 311] width 33 height 15
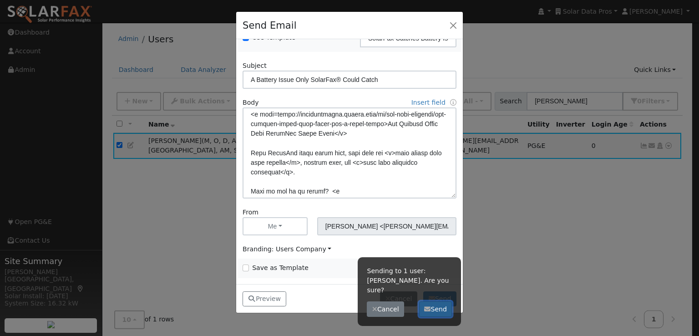
click at [439, 301] on button "Send" at bounding box center [435, 308] width 33 height 15
